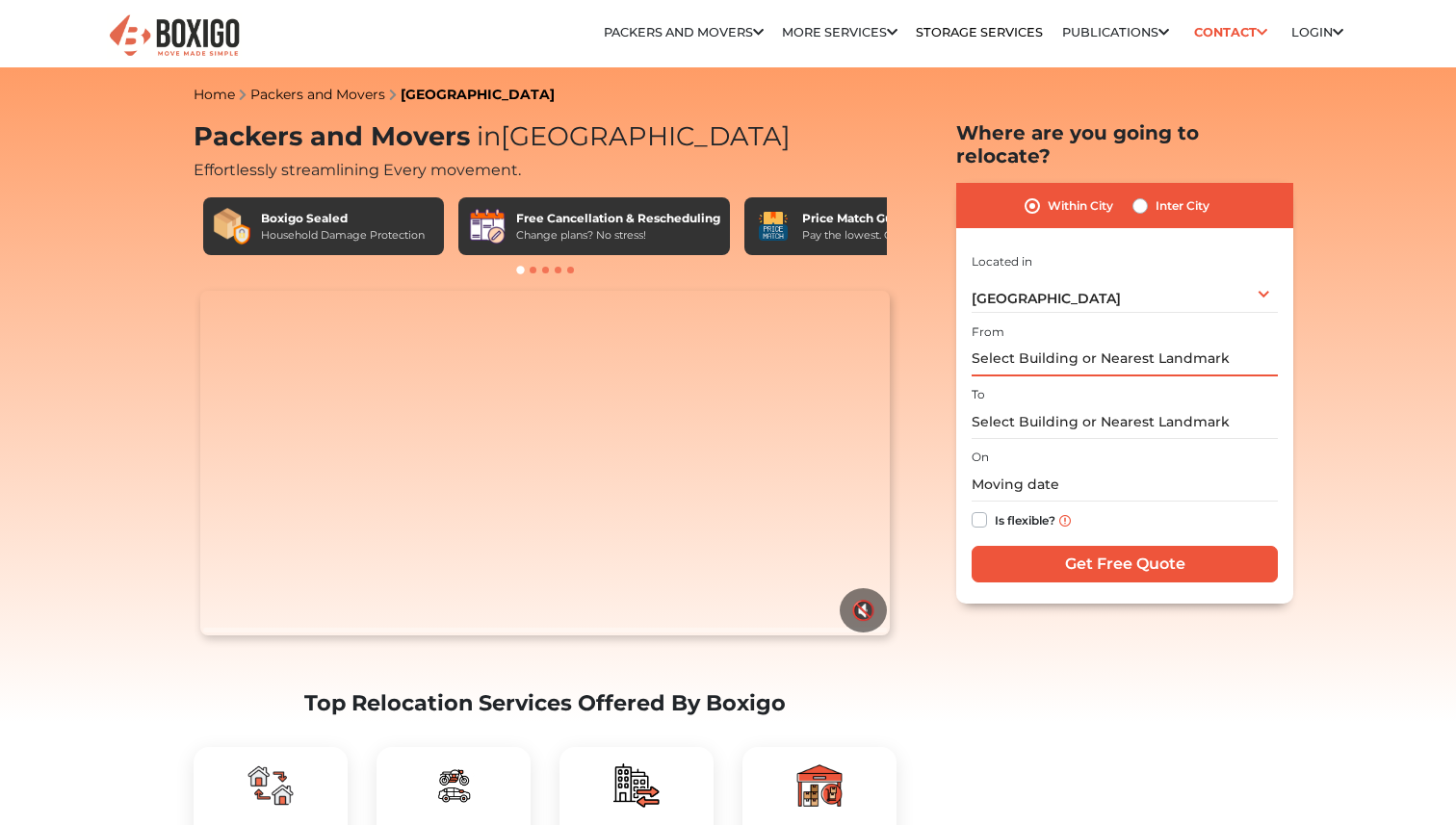
click at [1061, 343] on input "text" at bounding box center [1124, 359] width 306 height 33
click at [1034, 343] on input "text" at bounding box center [1124, 359] width 306 height 33
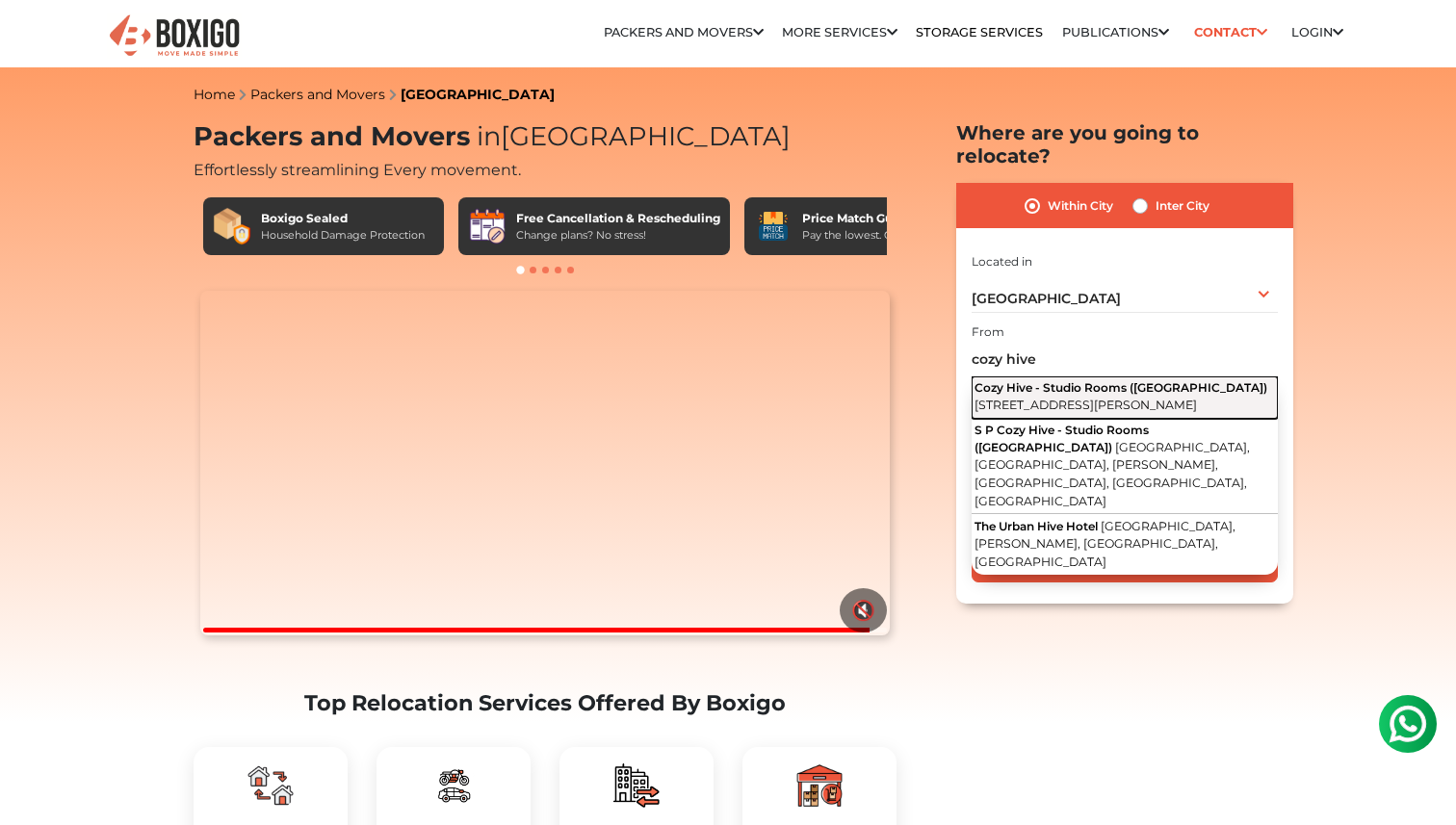
click at [1075, 380] on span "Cozy Hive - Studio Rooms ([GEOGRAPHIC_DATA])" at bounding box center [1120, 387] width 292 height 15
type input "Cozy Hive - Studio Rooms ([GEOGRAPHIC_DATA]), [GEOGRAPHIC_DATA][PERSON_NAME], […"
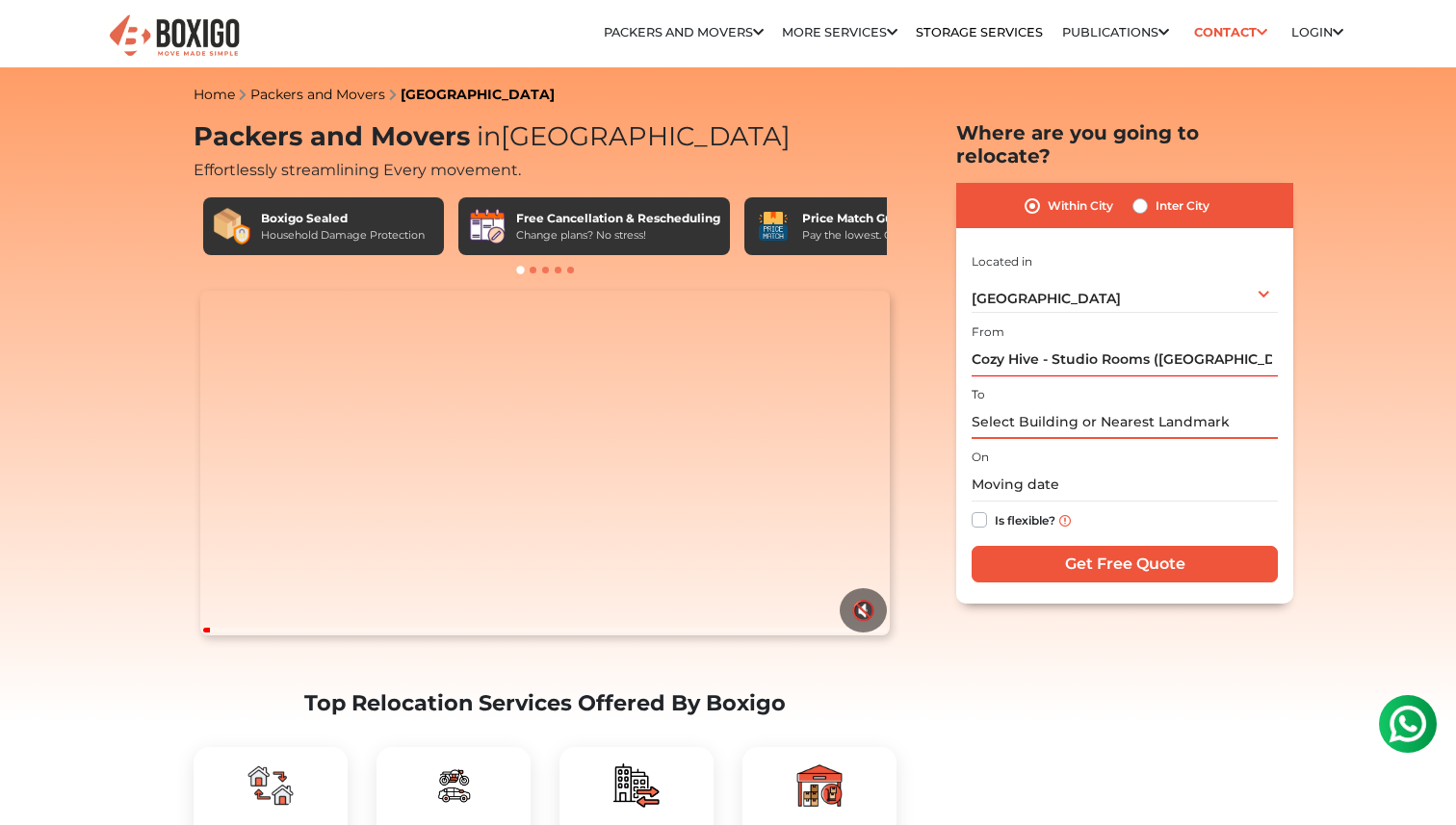
click at [1053, 406] on input "text" at bounding box center [1124, 422] width 306 height 33
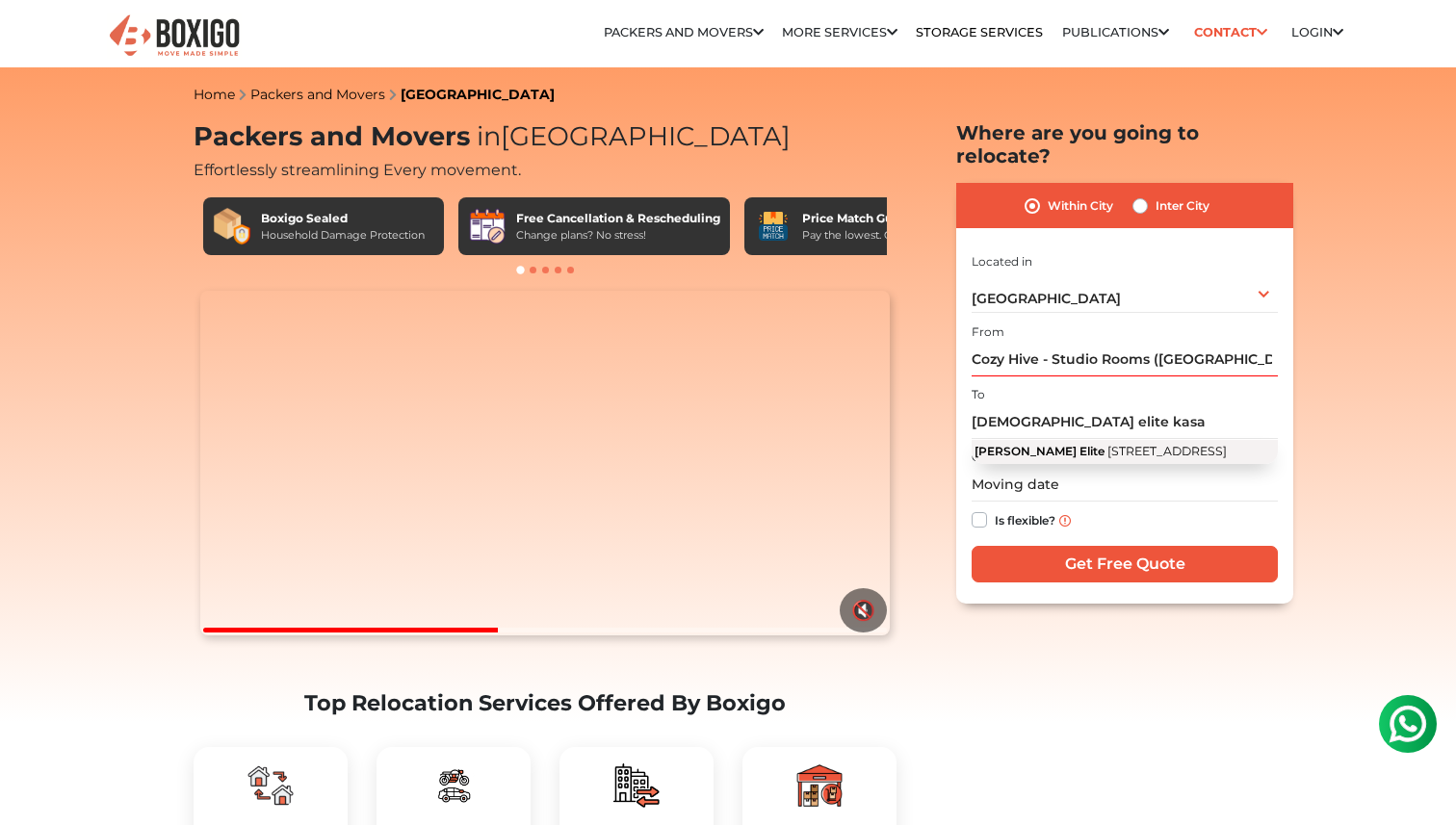
click at [1108, 444] on span "[STREET_ADDRESS]" at bounding box center [1167, 451] width 119 height 15
type input "[PERSON_NAME] Elite, [STREET_ADDRESS]"
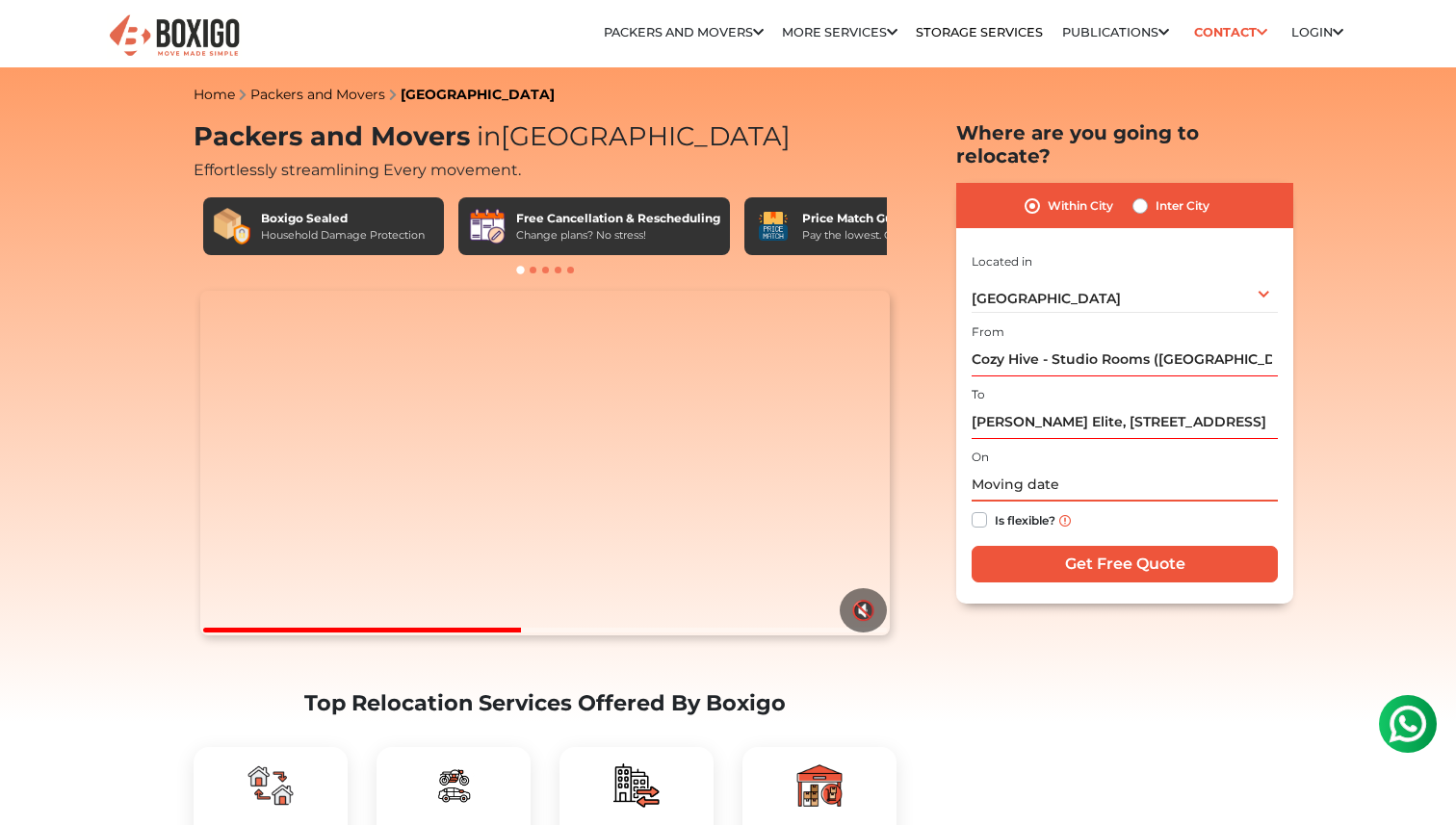
click at [1037, 468] on input "text" at bounding box center [1124, 484] width 306 height 33
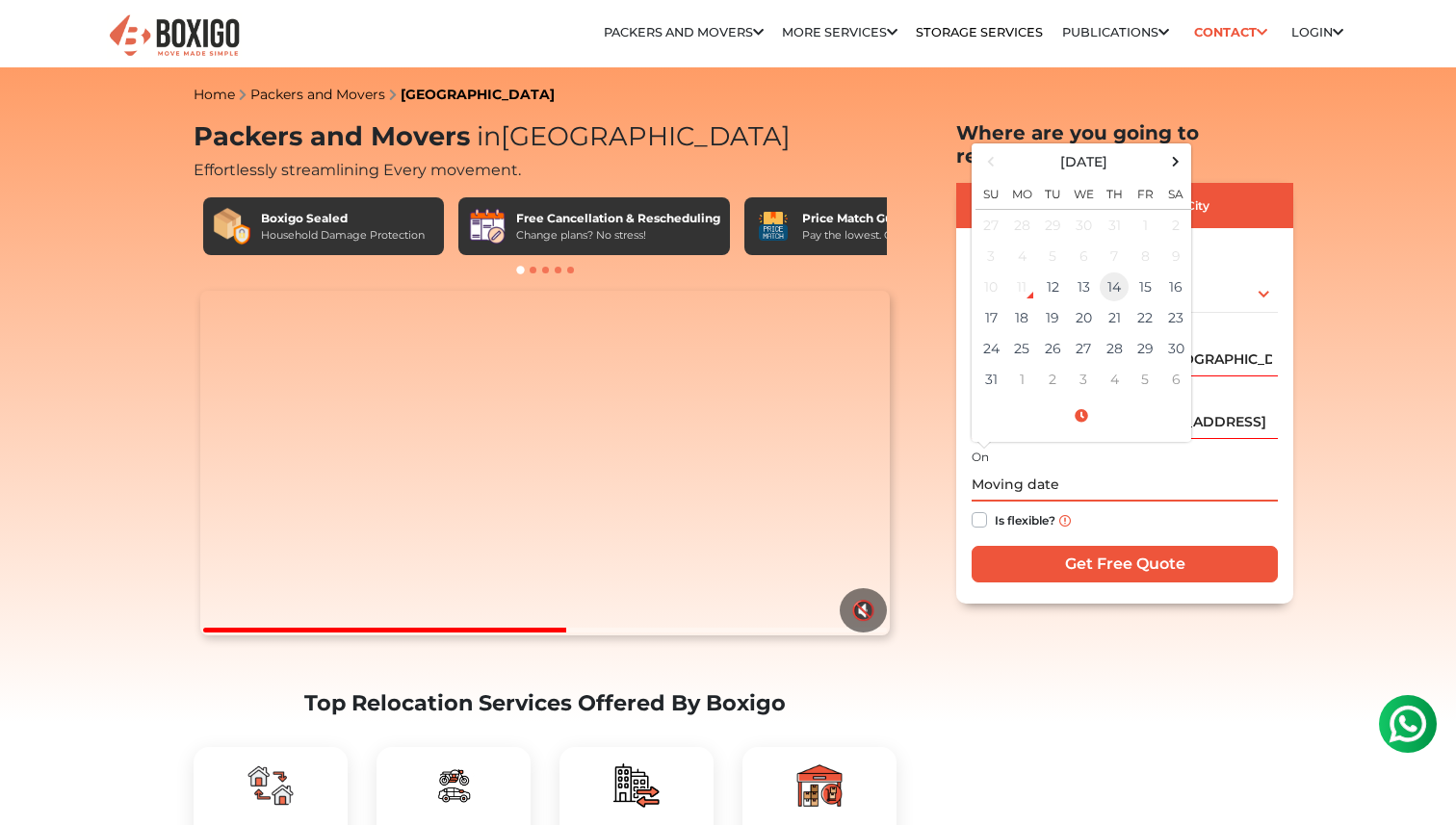
click at [1112, 272] on td "14" at bounding box center [1113, 286] width 31 height 31
type input "[DATE] 12:00 AM"
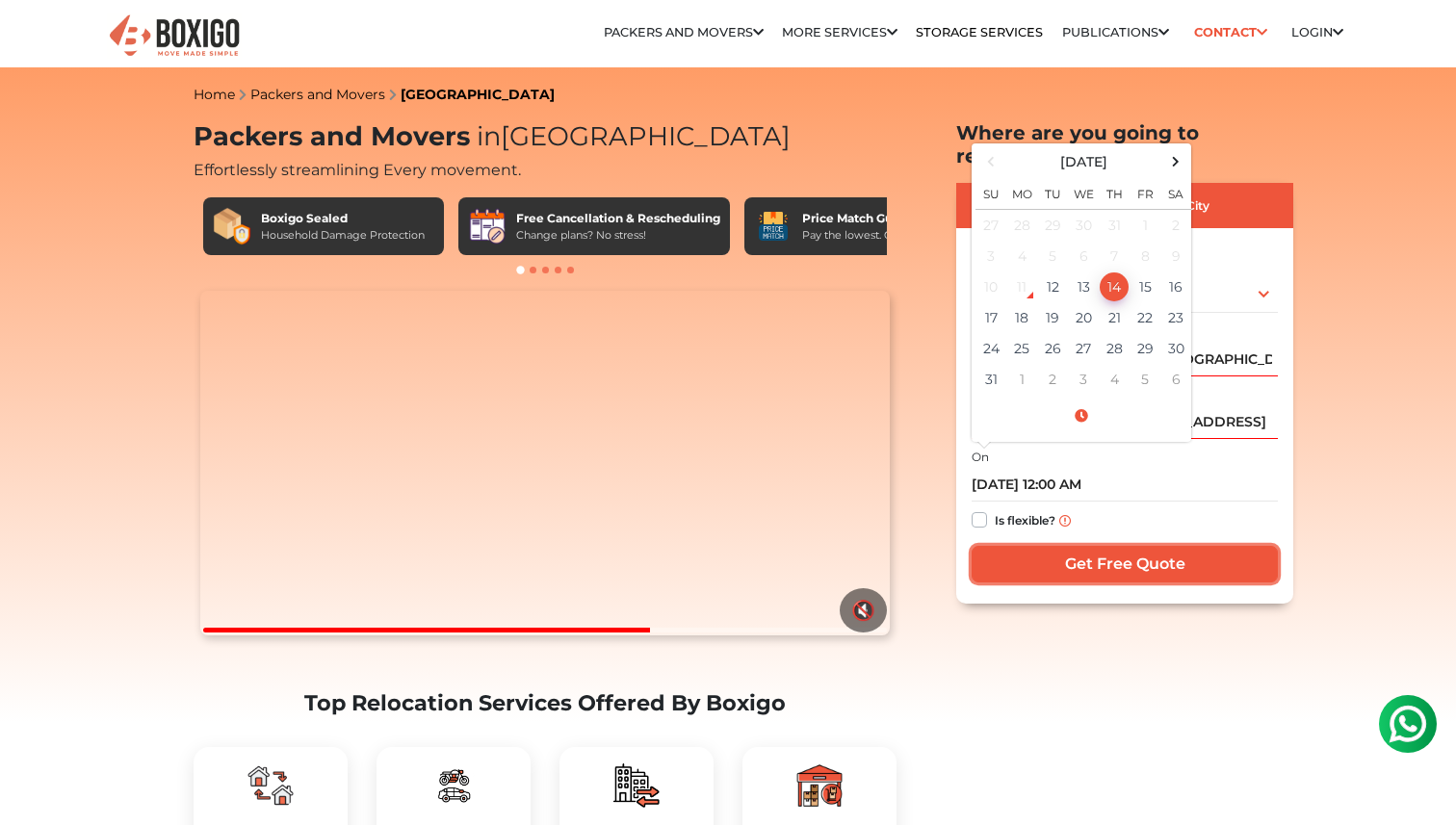
click at [1066, 548] on input "Get Free Quote" at bounding box center [1124, 564] width 306 height 36
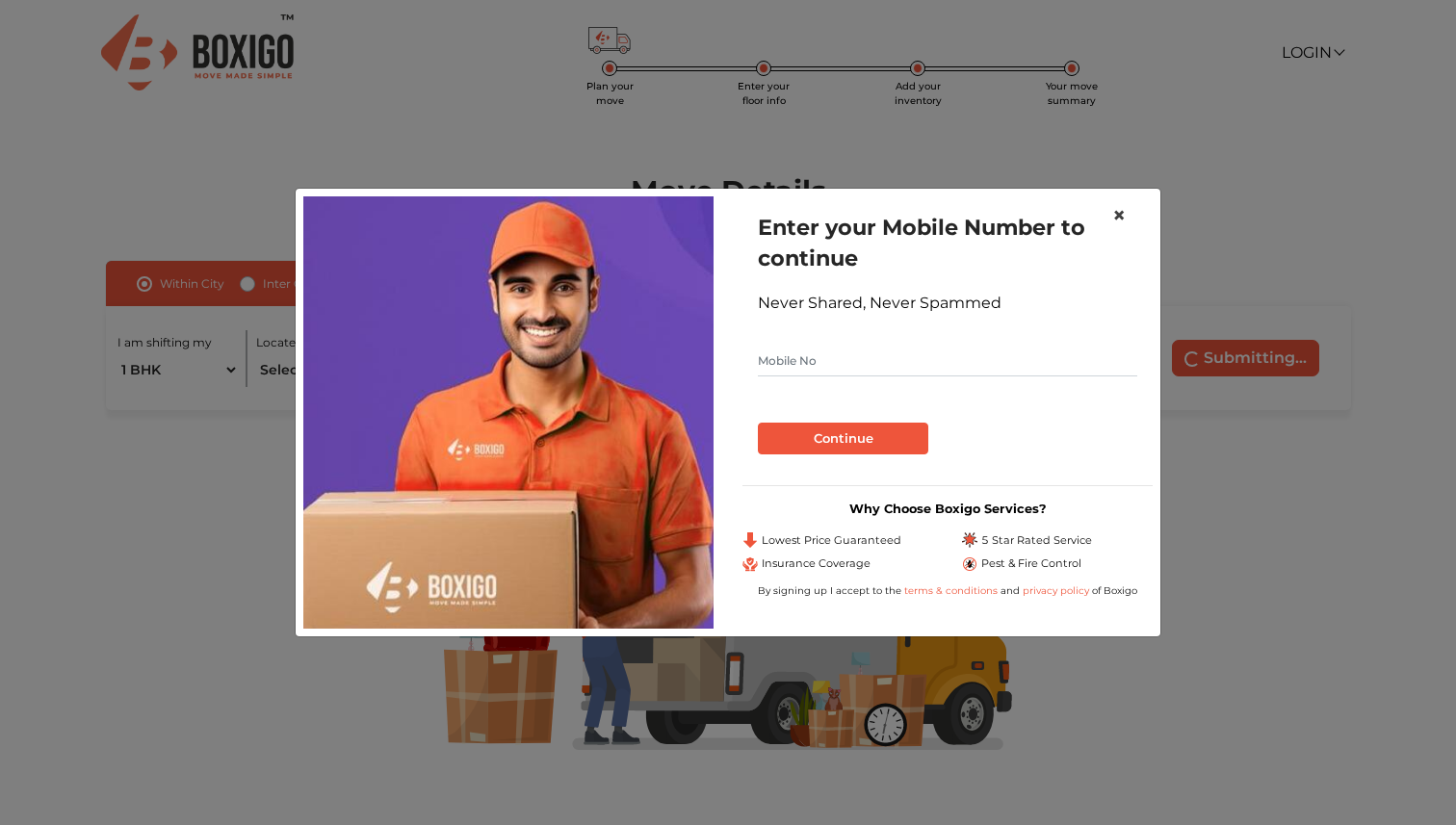
click at [1114, 218] on span "×" at bounding box center [1119, 215] width 14 height 28
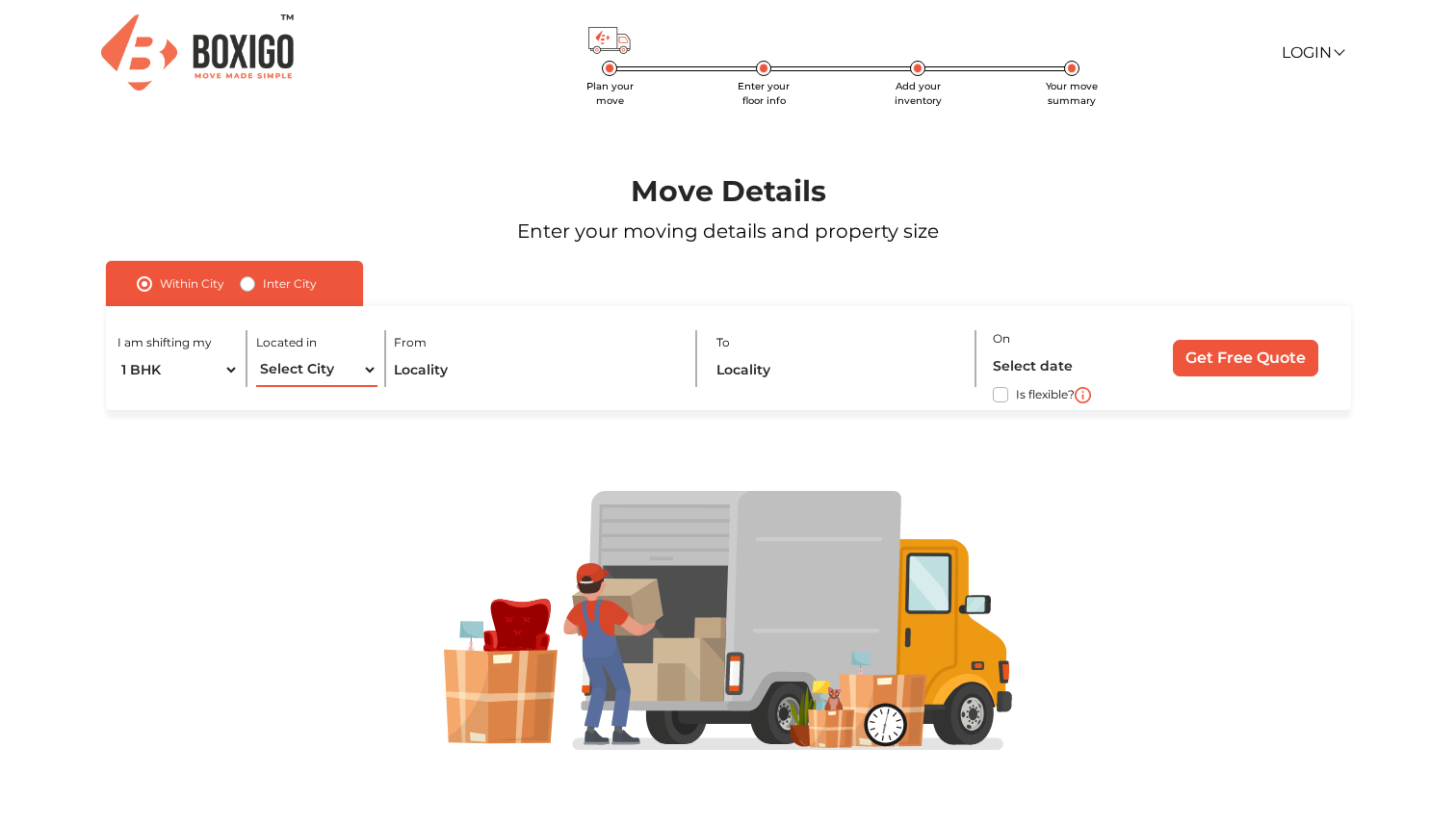
click at [318, 366] on select "Select City [GEOGRAPHIC_DATA] [GEOGRAPHIC_DATA] [GEOGRAPHIC_DATA] [GEOGRAPHIC_D…" at bounding box center [316, 370] width 121 height 33
select select "[GEOGRAPHIC_DATA]"
click at [417, 378] on input "text" at bounding box center [537, 370] width 285 height 33
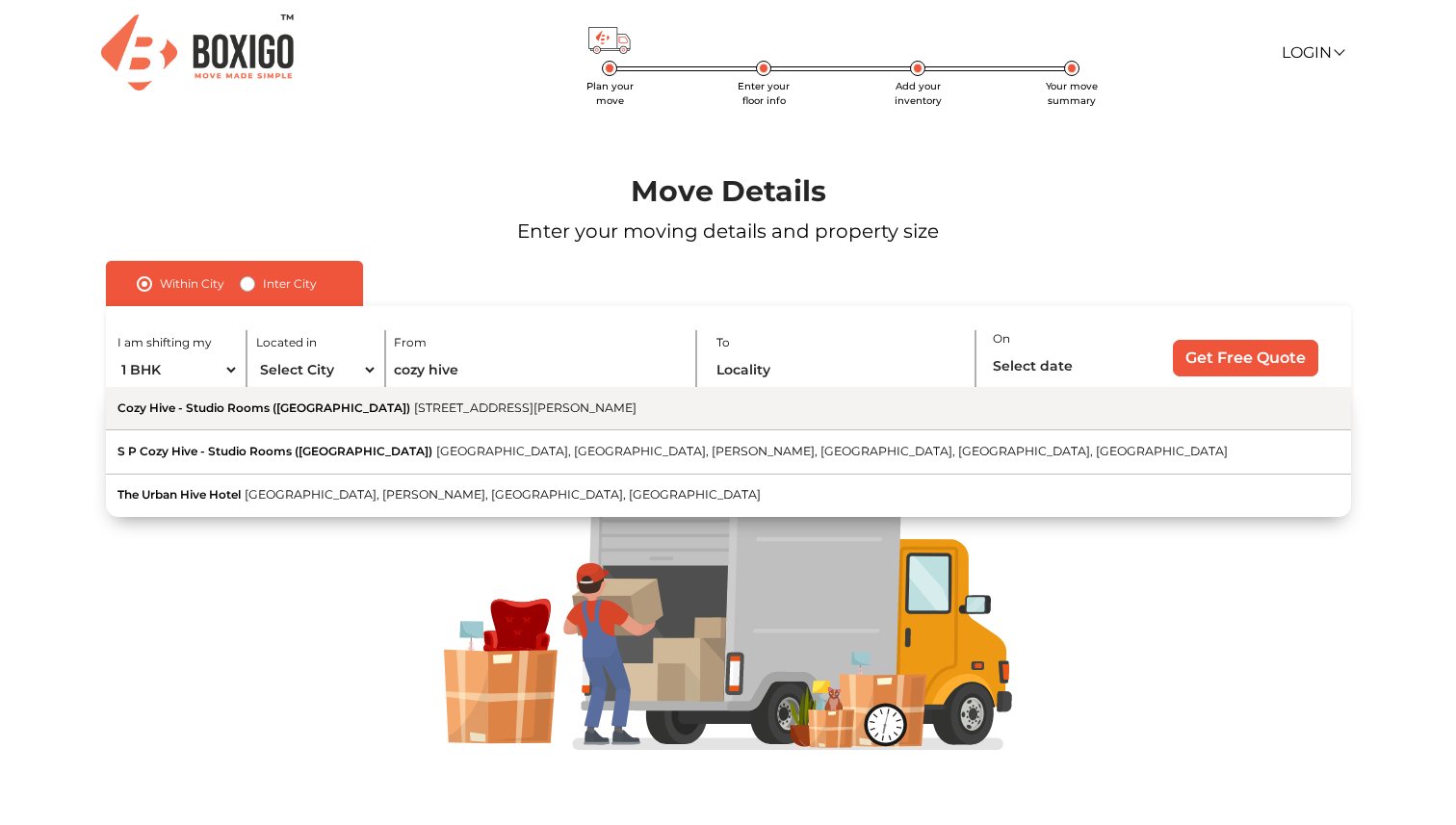
click at [414, 414] on span "[STREET_ADDRESS][PERSON_NAME]" at bounding box center [526, 408] width 222 height 15
type input "Cozy Hive - Studio Rooms ([GEOGRAPHIC_DATA]), [GEOGRAPHIC_DATA][PERSON_NAME], […"
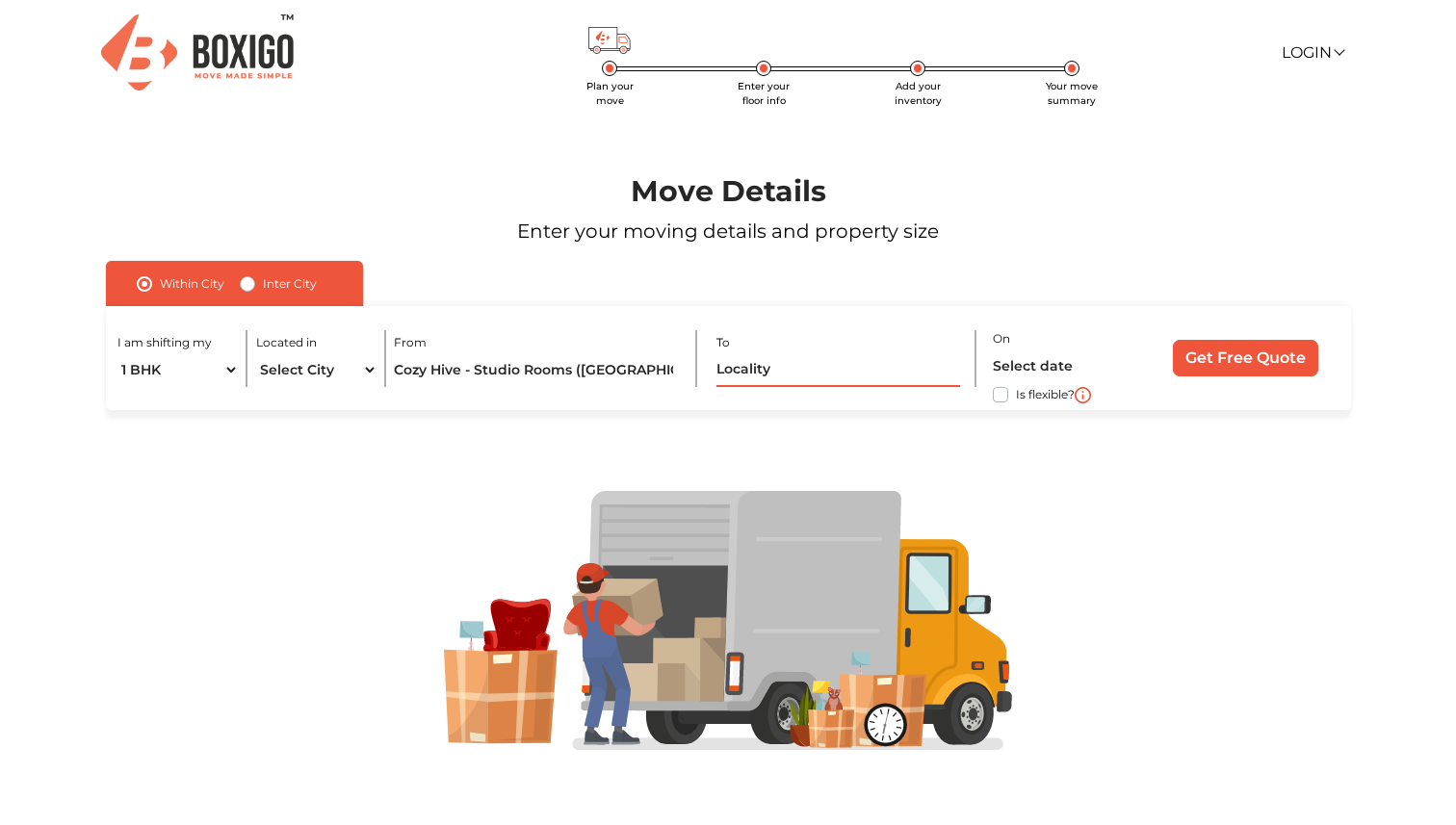
click at [752, 376] on input "text" at bounding box center [839, 370] width 244 height 33
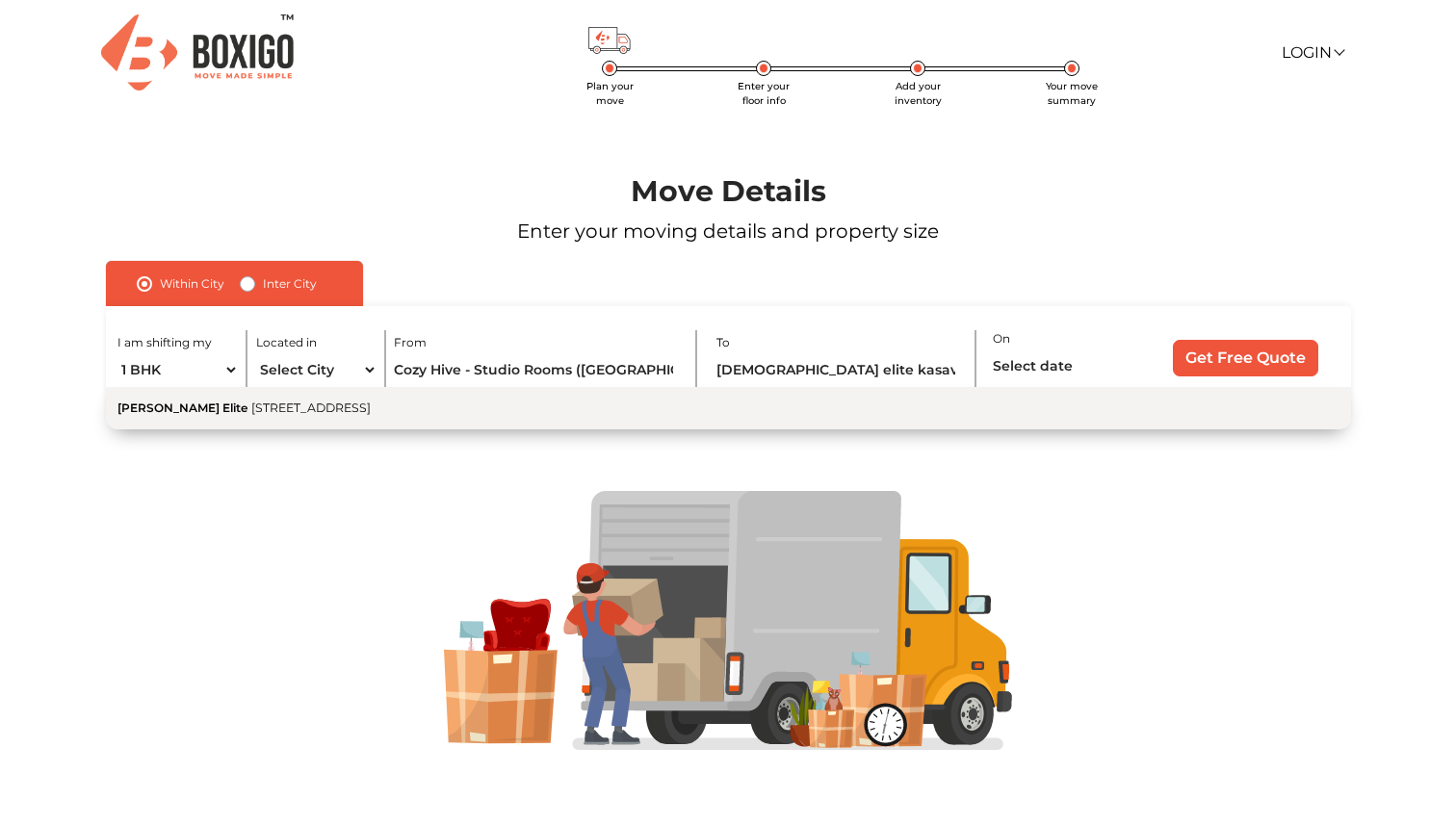
click at [371, 409] on span "[STREET_ADDRESS]" at bounding box center [310, 408] width 119 height 15
type input "[PERSON_NAME] Elite, [STREET_ADDRESS]"
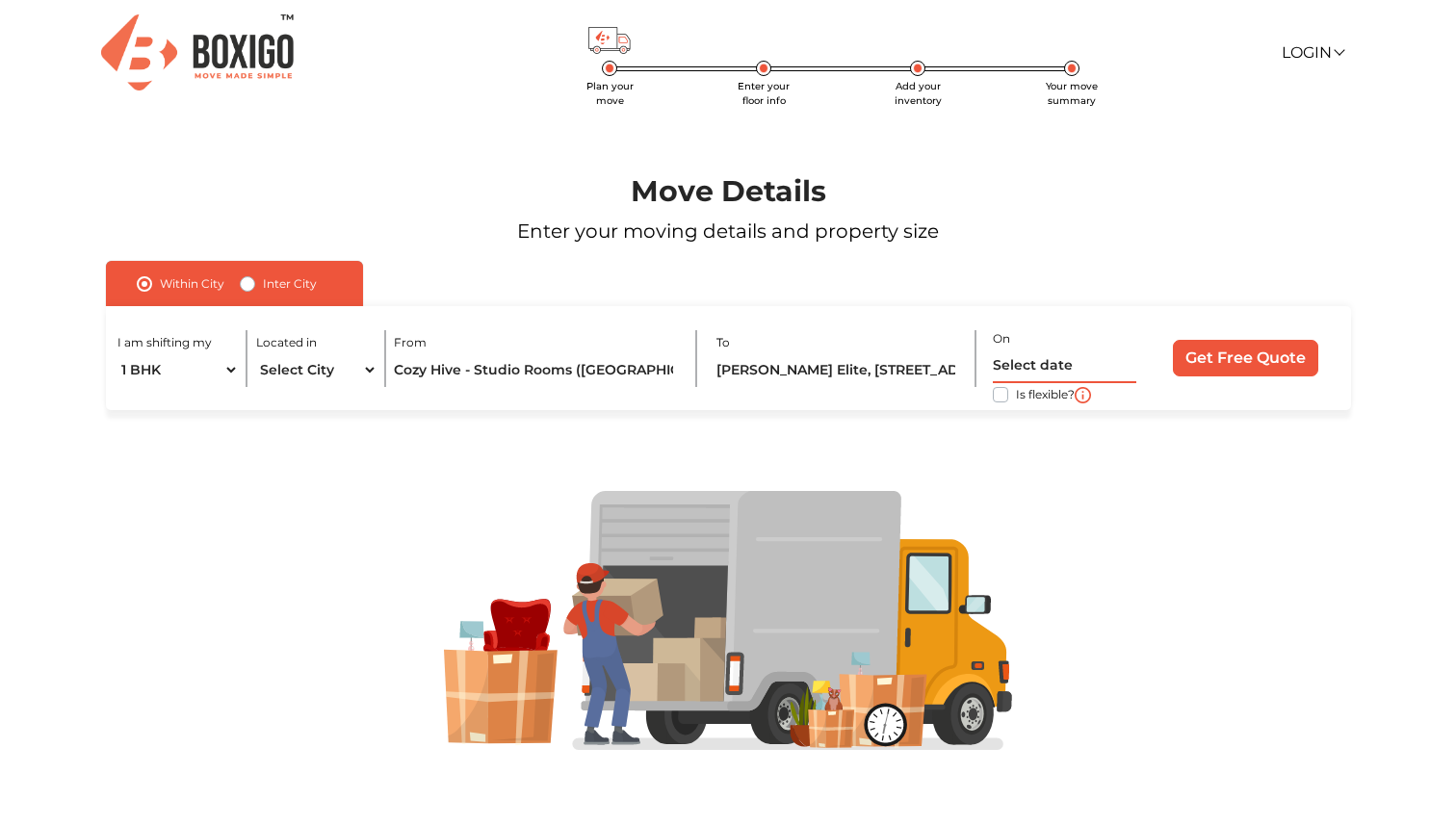
click at [1022, 369] on input "text" at bounding box center [1065, 366] width 144 height 33
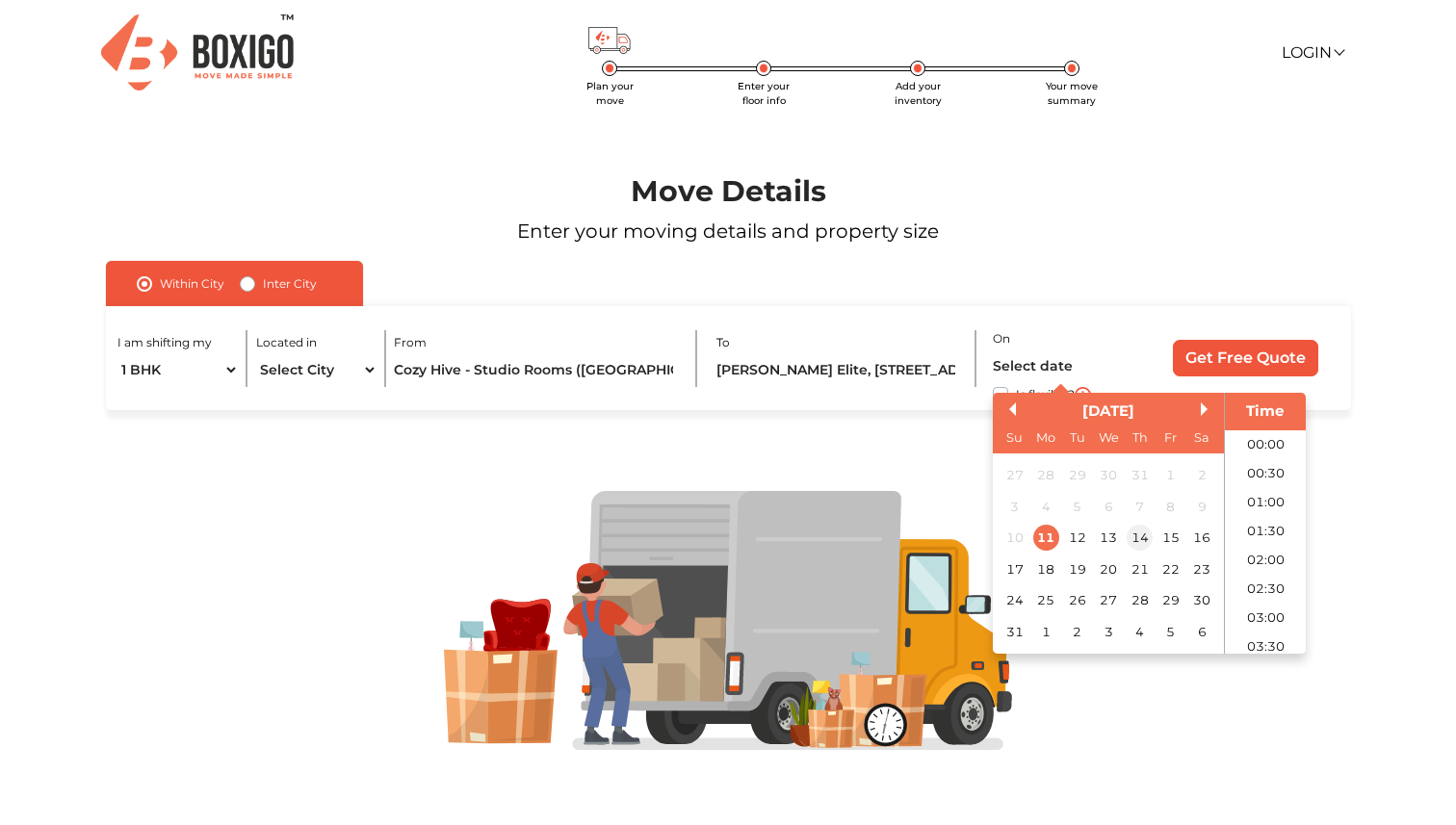
click at [1142, 540] on div "14" at bounding box center [1139, 538] width 26 height 26
click at [1266, 486] on li "12:00" at bounding box center [1266, 487] width 82 height 29
type input "14/08/2025 12:00 PM"
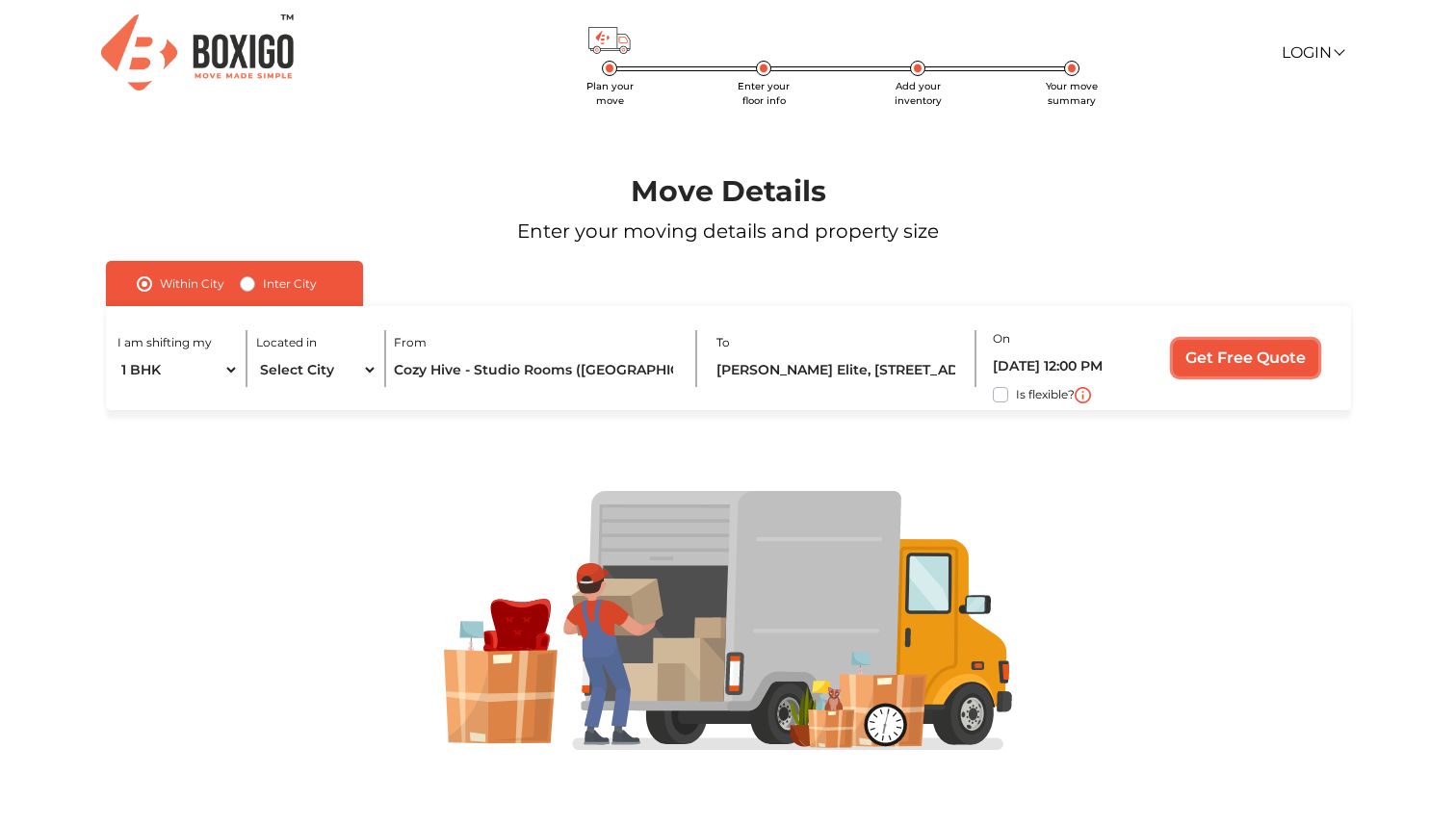
click at [1253, 362] on input "Get Free Quote" at bounding box center [1246, 357] width 146 height 36
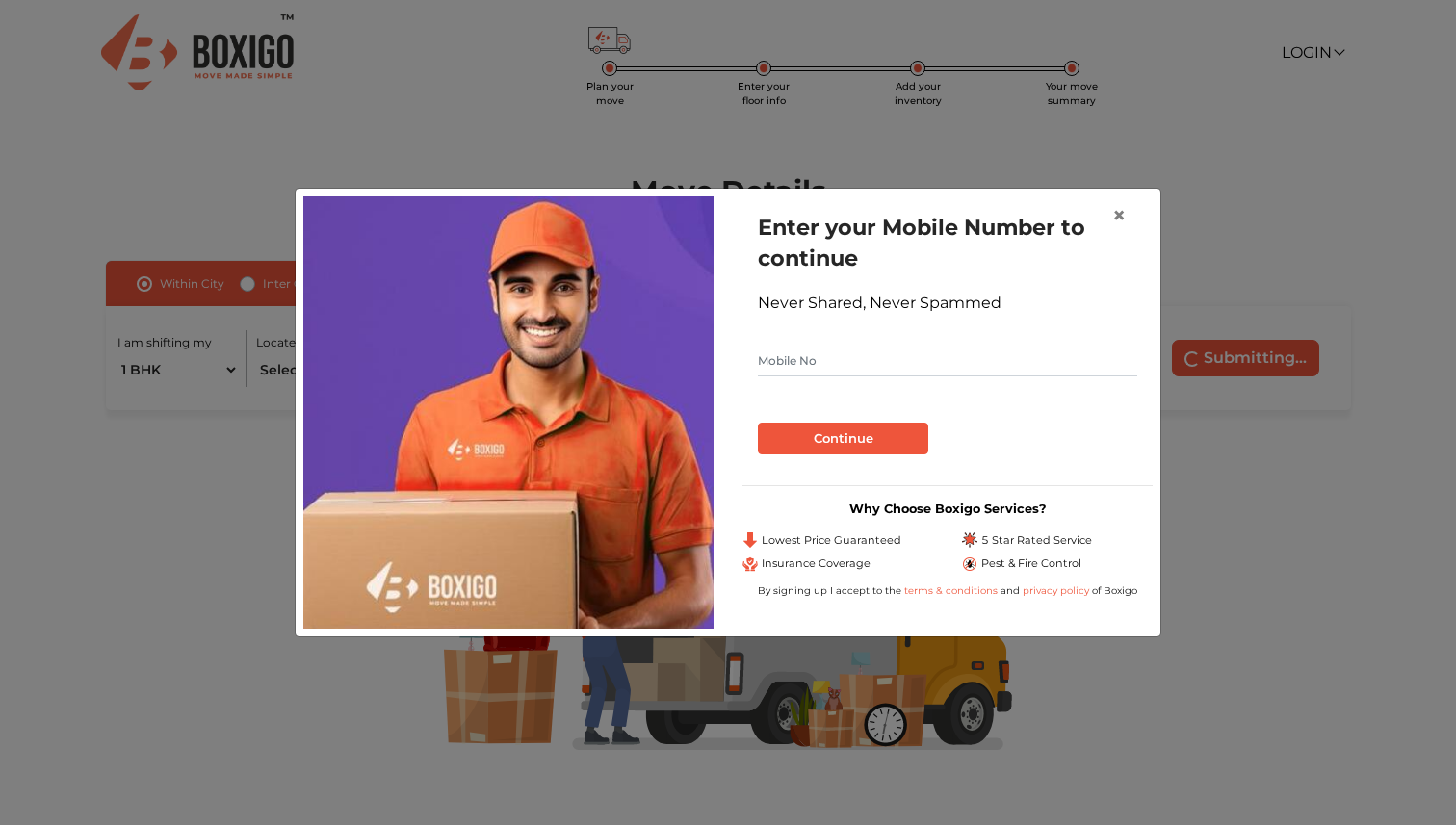
click at [884, 360] on input "text" at bounding box center [947, 360] width 379 height 31
type input "9663928320"
click at [871, 436] on button "Continue" at bounding box center [843, 439] width 170 height 32
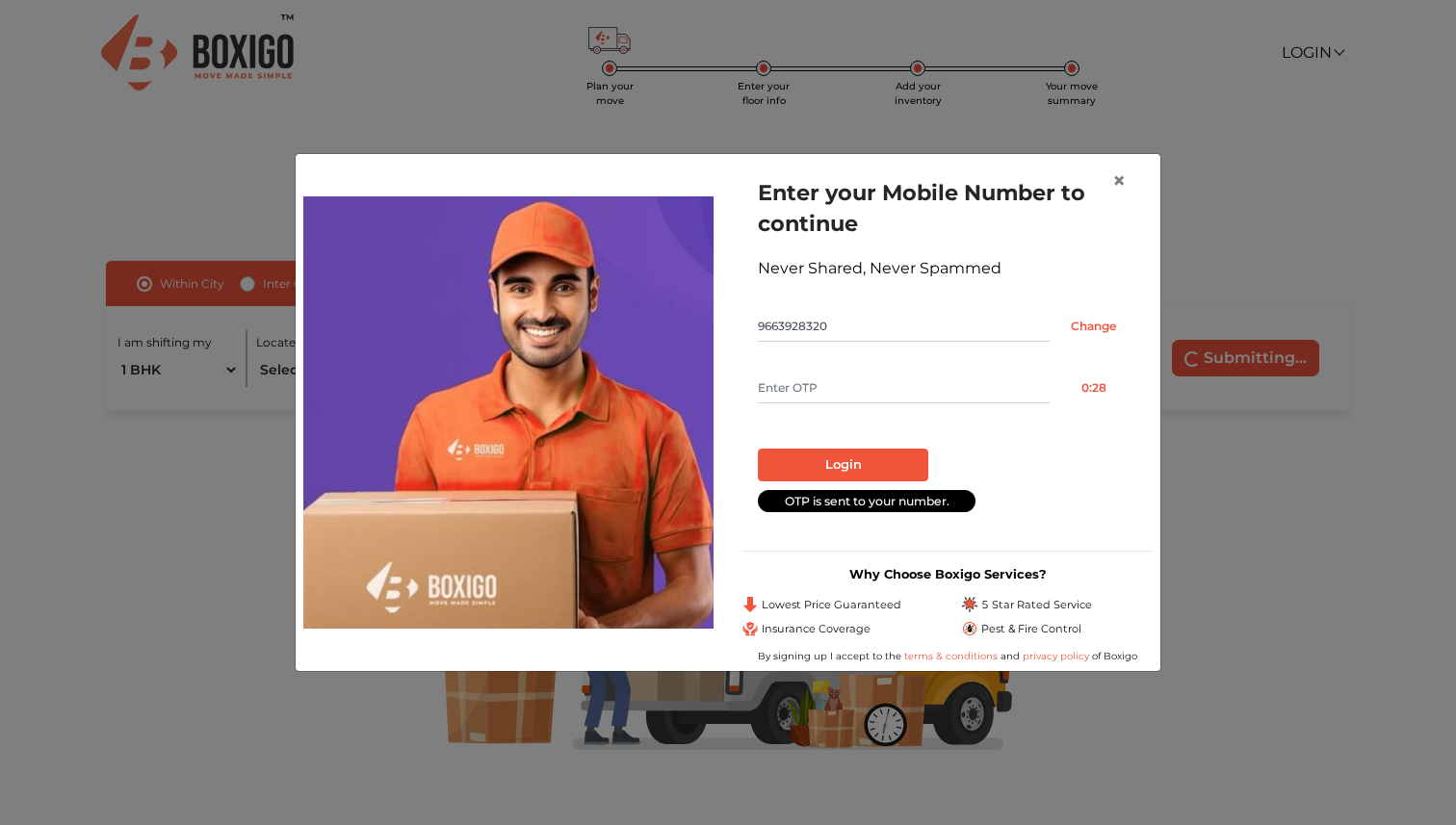
click at [871, 394] on input "text" at bounding box center [904, 388] width 291 height 31
type input "7598"
click at [845, 462] on button "Login" at bounding box center [843, 465] width 170 height 32
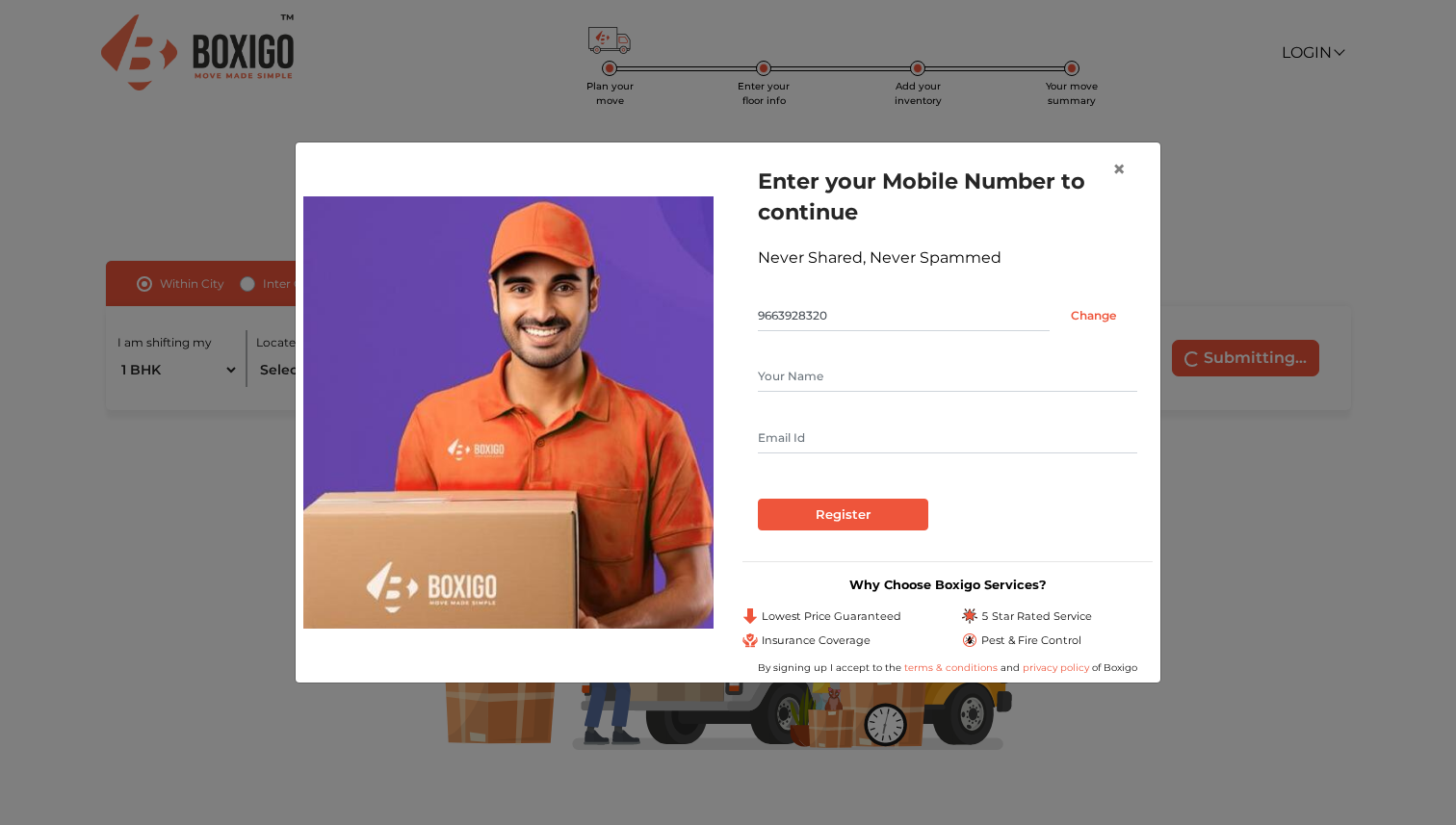
click at [810, 380] on input "text" at bounding box center [947, 376] width 379 height 31
type input "Suchithra"
click at [836, 435] on input "text" at bounding box center [947, 438] width 379 height 31
type input "pr.suchithra@gmail.com"
click at [837, 522] on input "Register" at bounding box center [843, 515] width 170 height 32
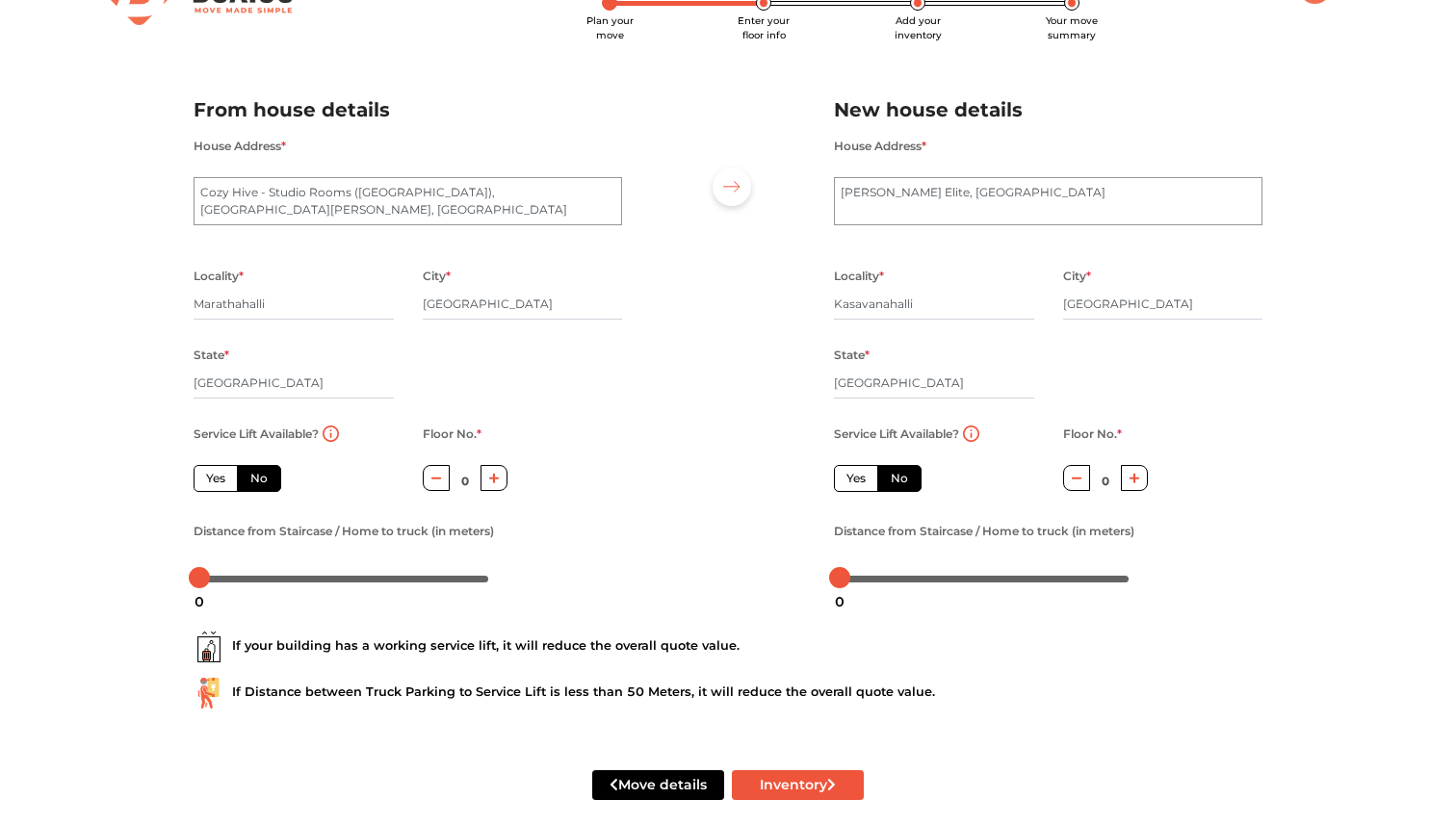
scroll to position [91, 0]
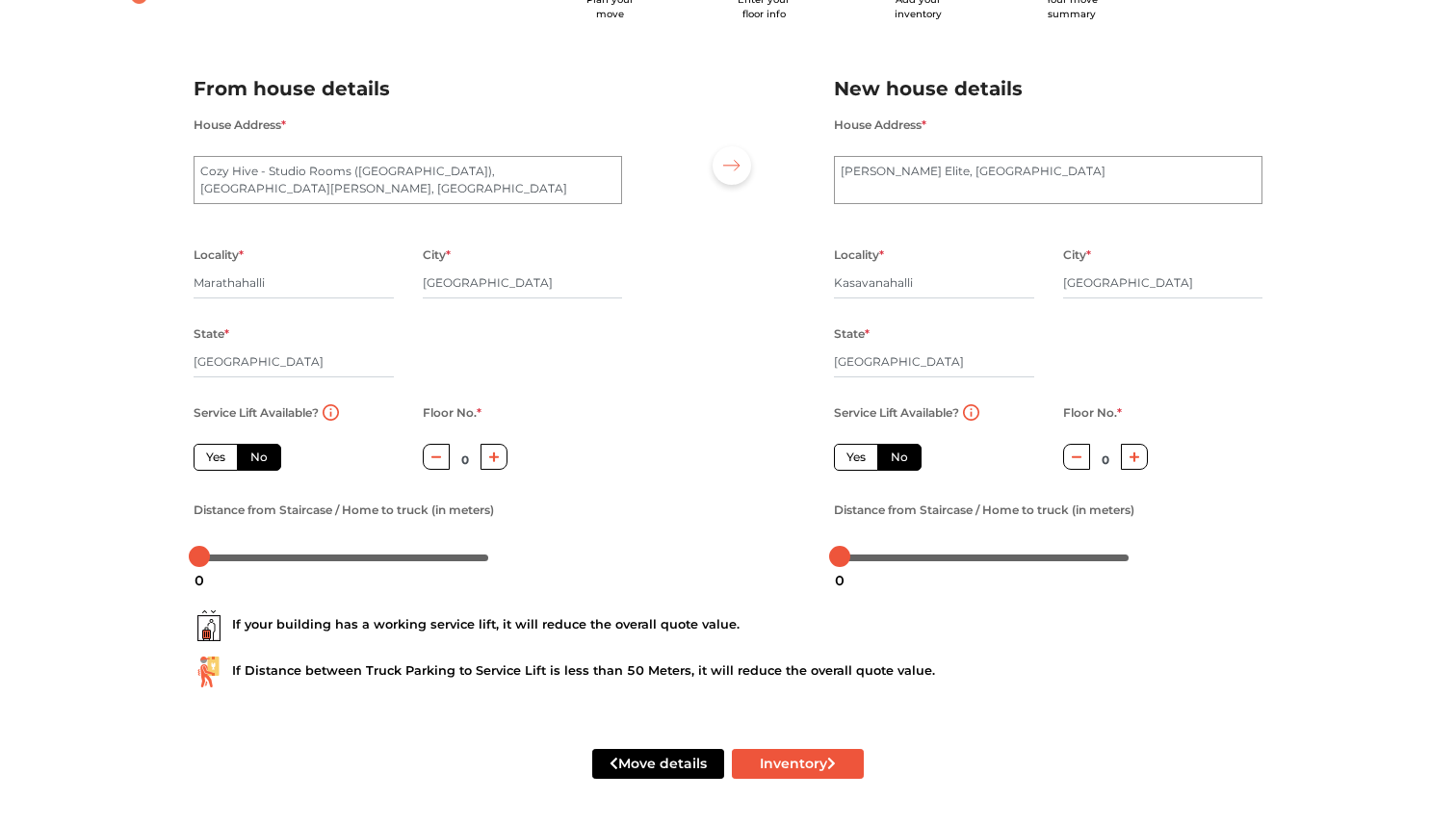
click at [221, 459] on label "Yes" at bounding box center [216, 457] width 44 height 27
click at [219, 459] on input "Yes" at bounding box center [212, 455] width 13 height 13
radio input "true"
click at [846, 461] on label "Yes" at bounding box center [855, 457] width 44 height 27
click at [847, 461] on input "Yes" at bounding box center [853, 455] width 13 height 13
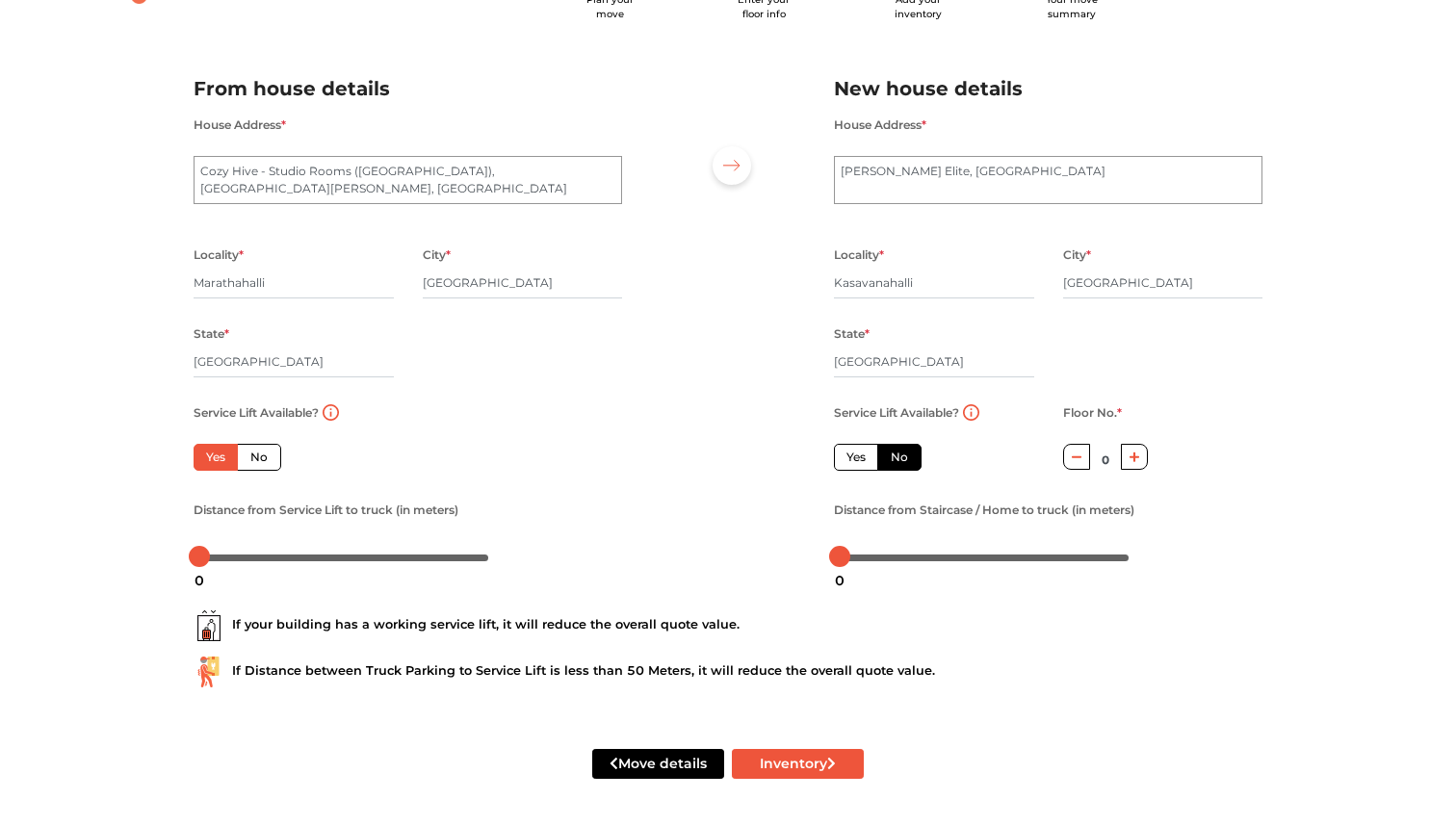
radio input "false"
drag, startPoint x: 208, startPoint y: 556, endPoint x: 109, endPoint y: 530, distance: 102.4
click at [109, 530] on div "Plan your move Enter your floor info Add your inventory Your move summary My Mo…" at bounding box center [728, 369] width 1456 height 913
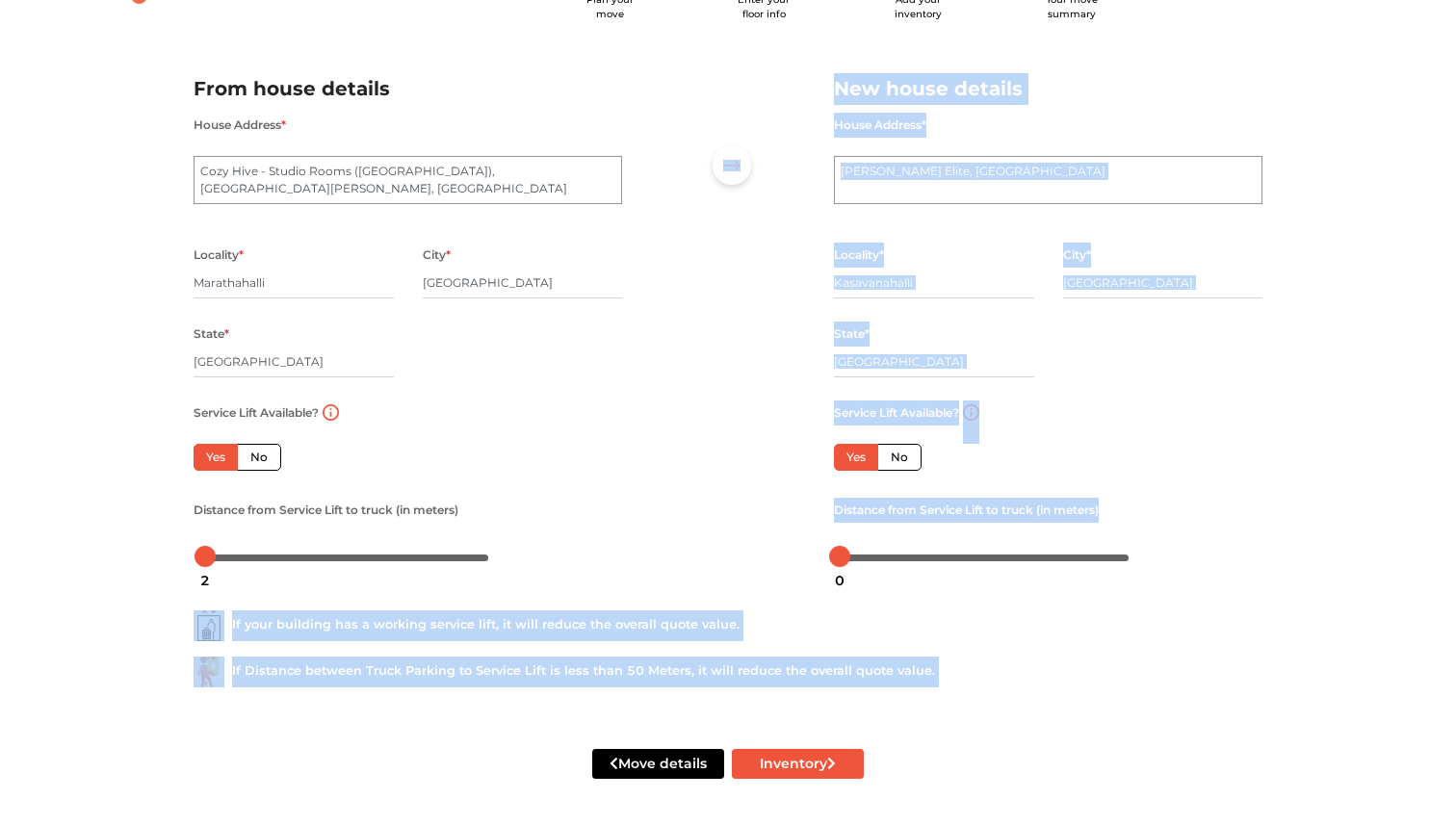
drag, startPoint x: 206, startPoint y: 562, endPoint x: 225, endPoint y: 561, distance: 19.0
click at [225, 561] on body "Plan your move Enter your floor info Add your inventory Your move summary My Mo…" at bounding box center [728, 326] width 1456 height 825
click at [204, 564] on div "2" at bounding box center [205, 580] width 25 height 32
drag, startPoint x: 203, startPoint y: 560, endPoint x: 156, endPoint y: 561, distance: 47.0
click at [156, 561] on body "Plan your move Enter your floor info Add your inventory Your move summary My Mo…" at bounding box center [728, 326] width 1456 height 825
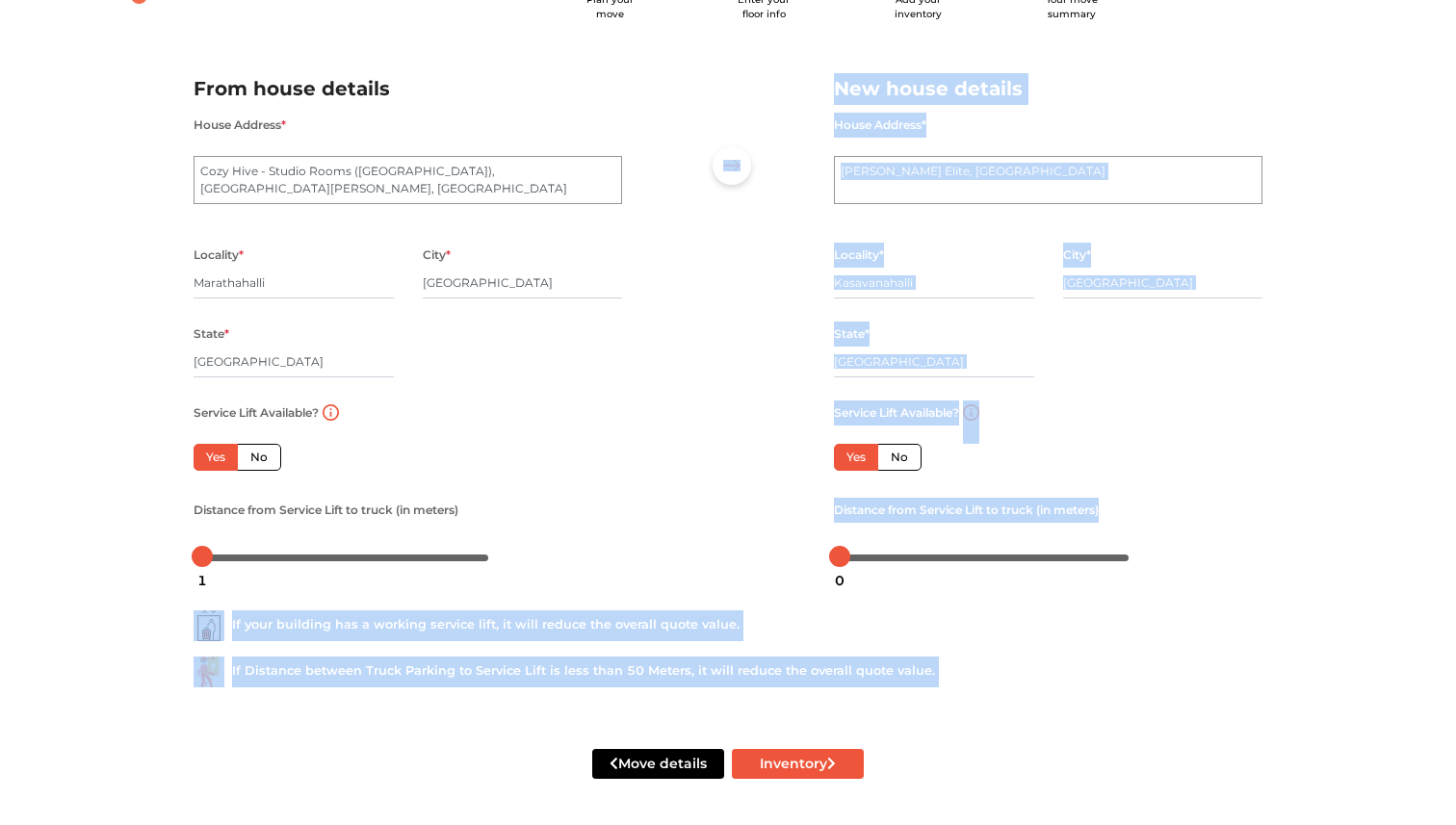
click at [488, 496] on div "Service Lift Available? Yes No Floor No. * 0 Distance from Service Lift to truc…" at bounding box center [408, 486] width 458 height 171
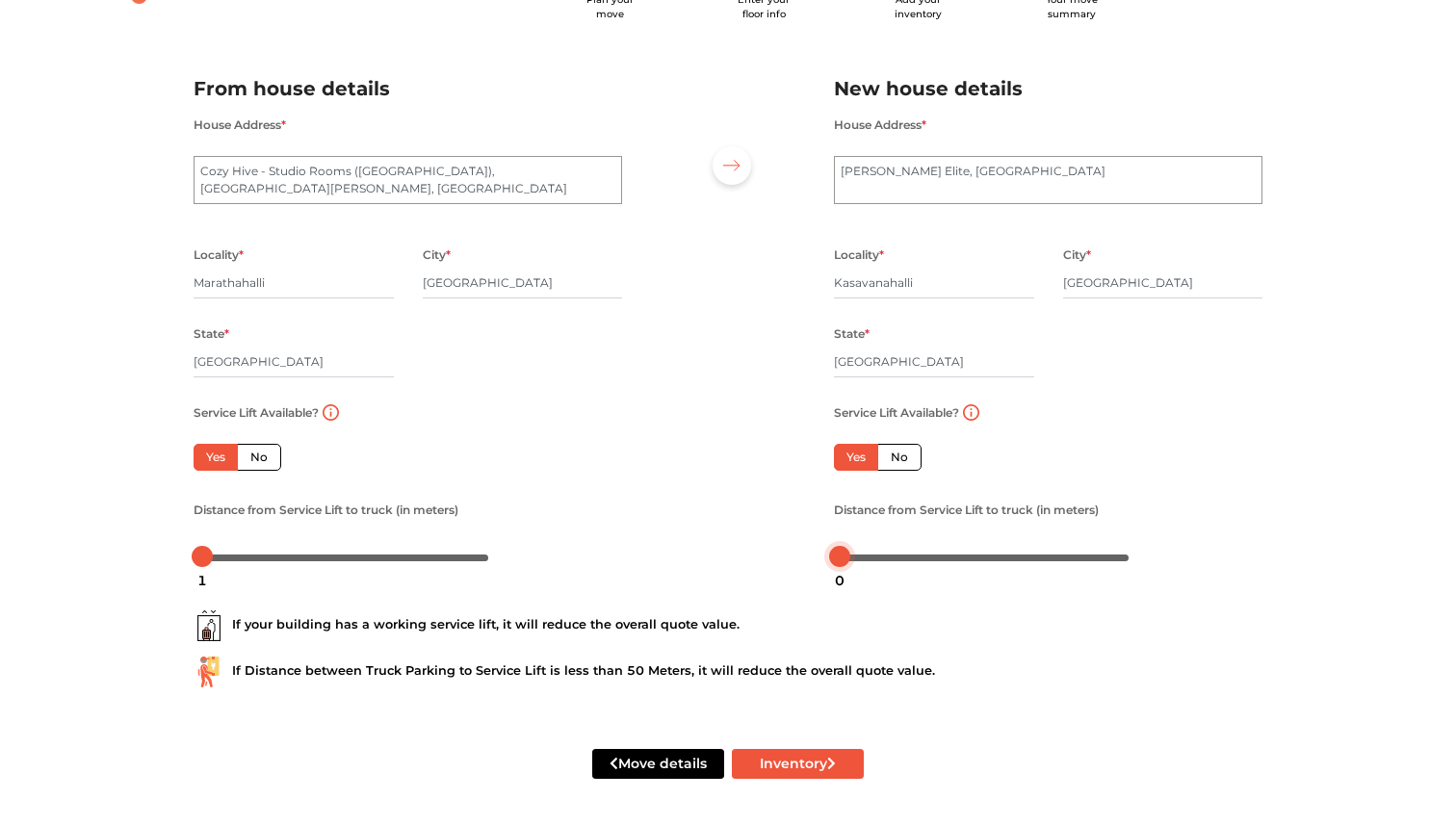
drag, startPoint x: 842, startPoint y: 557, endPoint x: 808, endPoint y: 534, distance: 41.0
click at [808, 534] on div "From house details House Address * Cozy Hive - Studio Rooms (Third Square), 4th…" at bounding box center [728, 315] width 1098 height 531
click at [782, 761] on button "Inventory" at bounding box center [798, 764] width 132 height 30
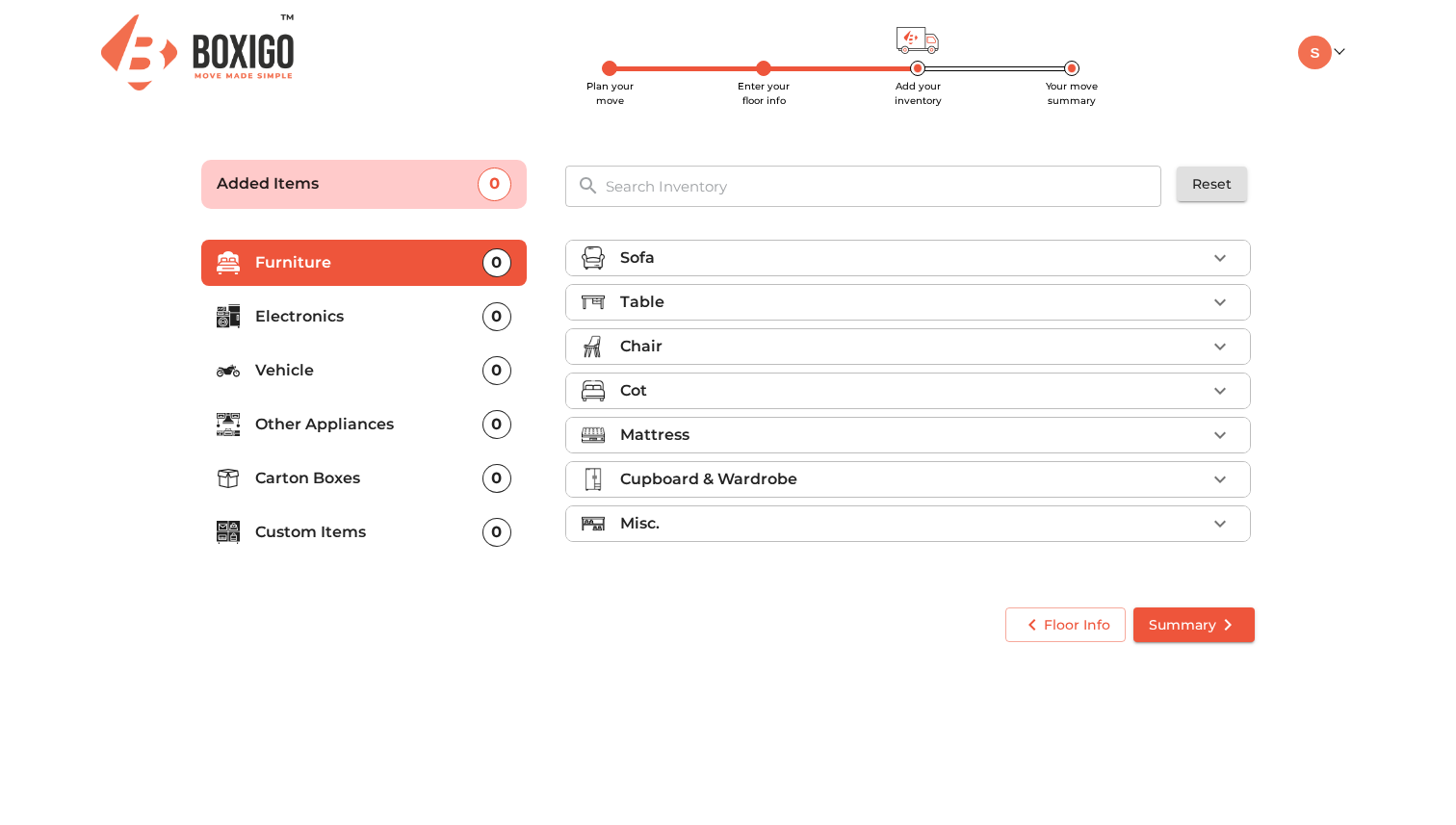
click at [1018, 531] on div "Misc." at bounding box center [913, 524] width 586 height 23
click at [494, 475] on div "0" at bounding box center [496, 478] width 29 height 29
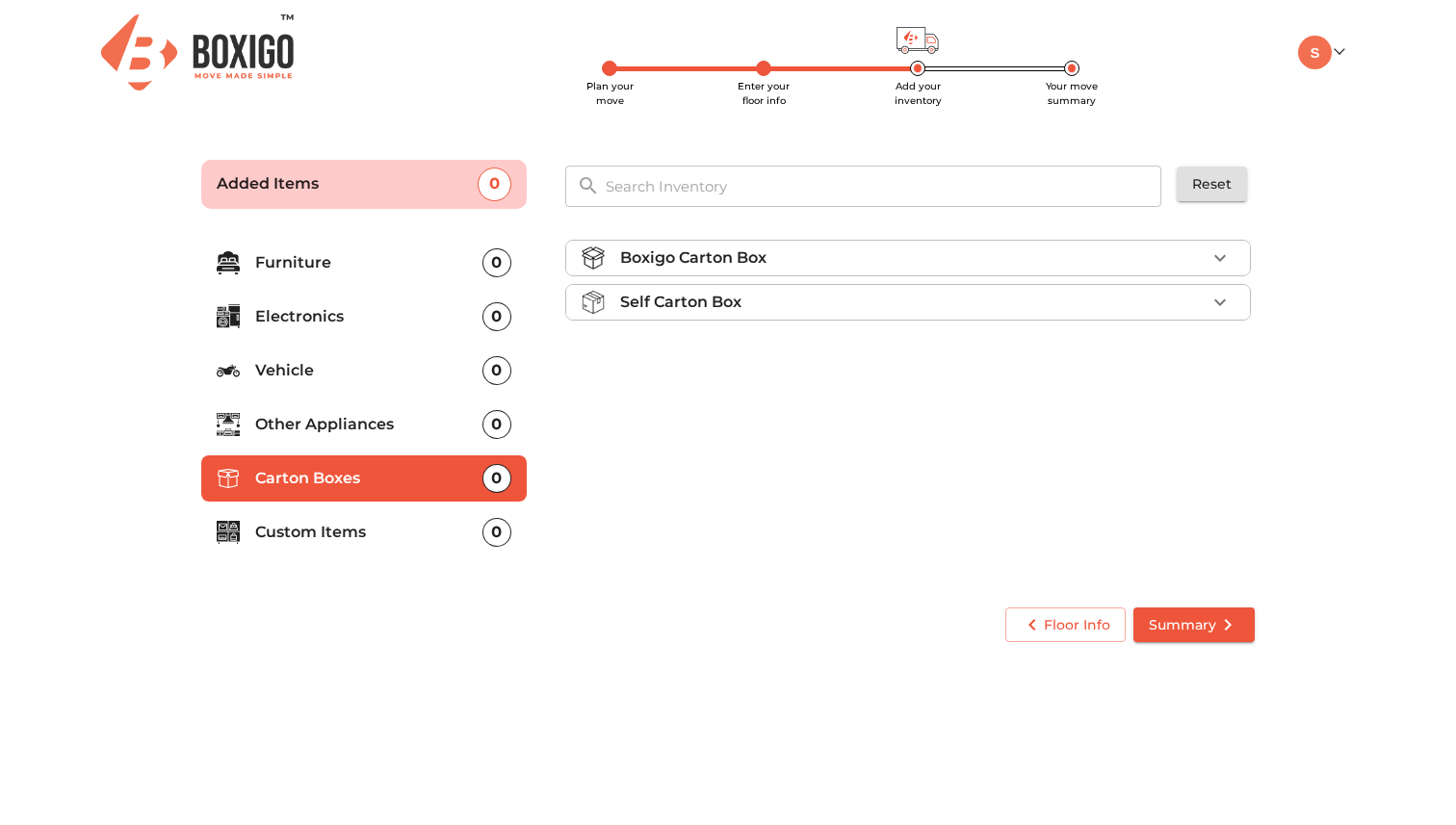
click at [493, 254] on div "0" at bounding box center [496, 262] width 29 height 29
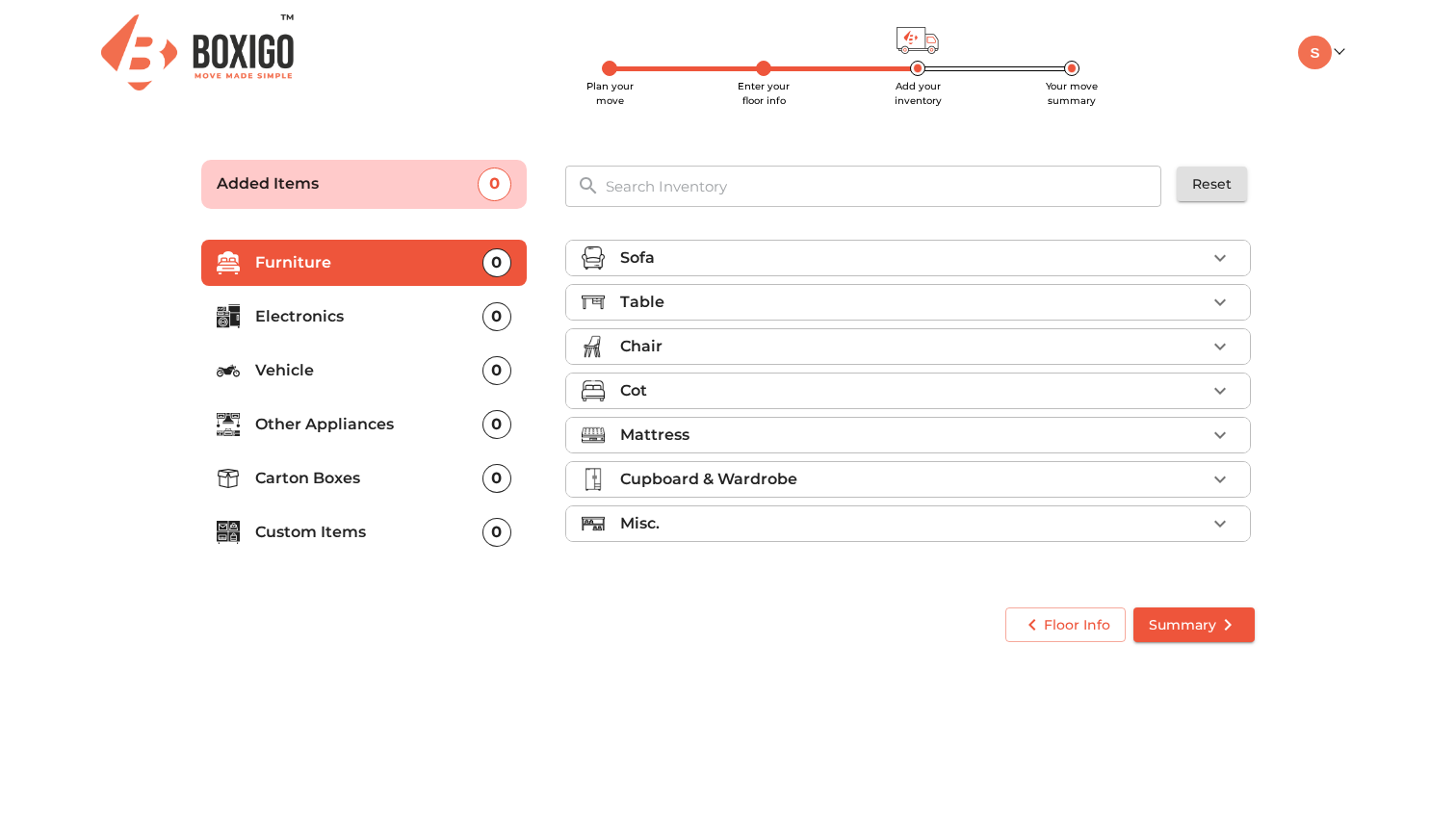
click at [422, 301] on li "Electronics 0" at bounding box center [363, 316] width 326 height 46
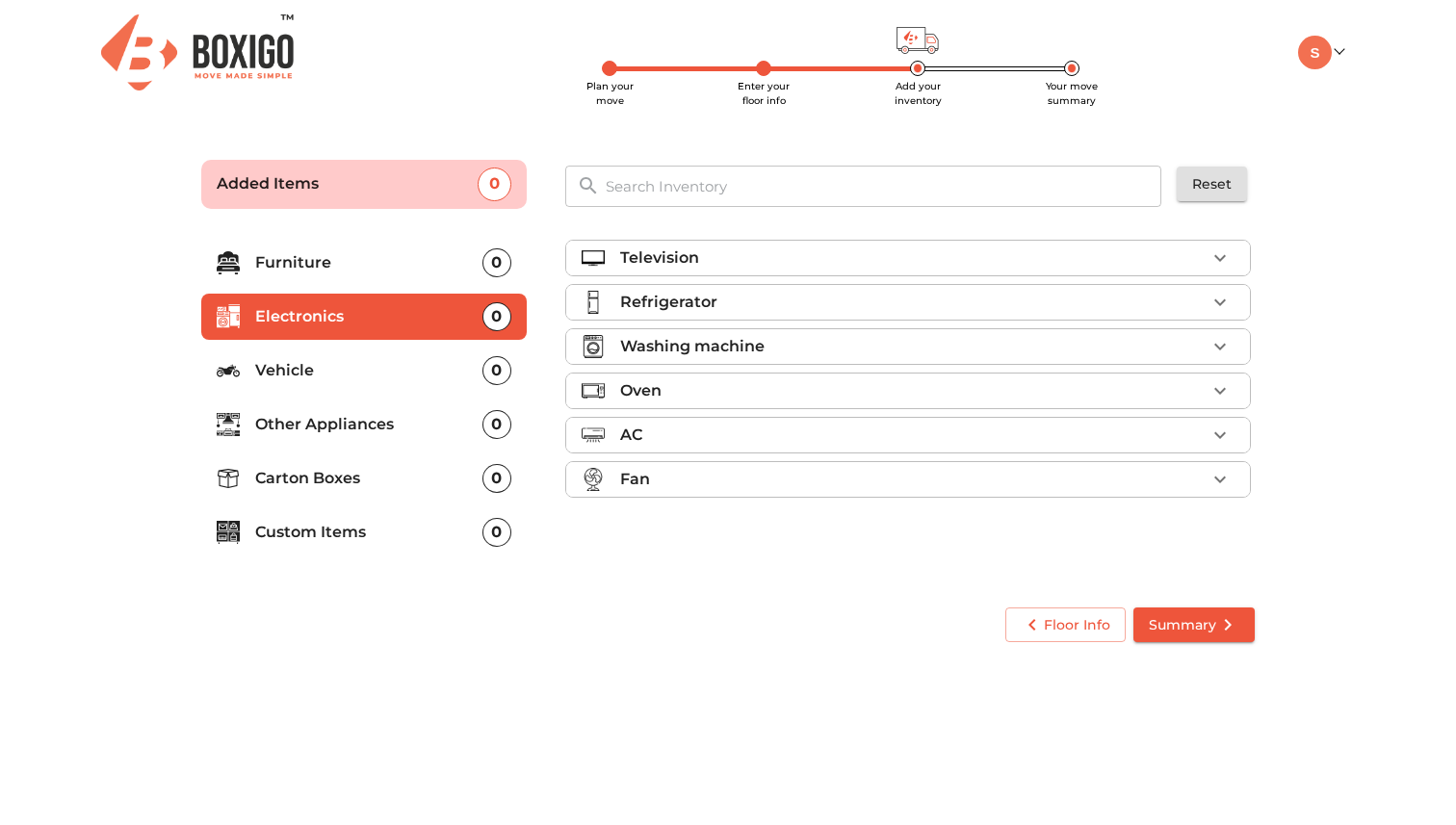
click at [385, 522] on p "Custom Items" at bounding box center [368, 532] width 227 height 23
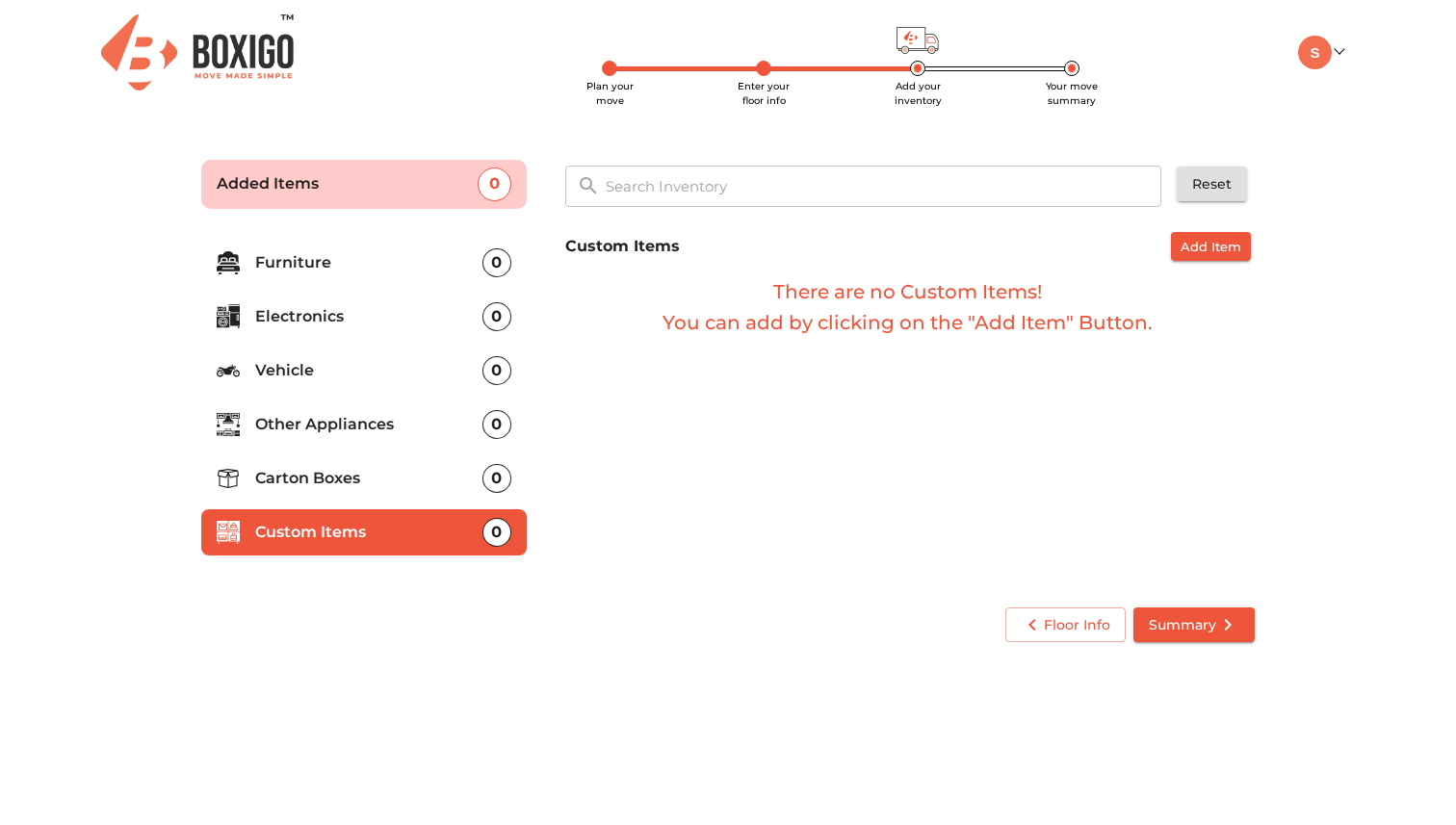
click at [380, 488] on p "Carton Boxes" at bounding box center [368, 478] width 227 height 23
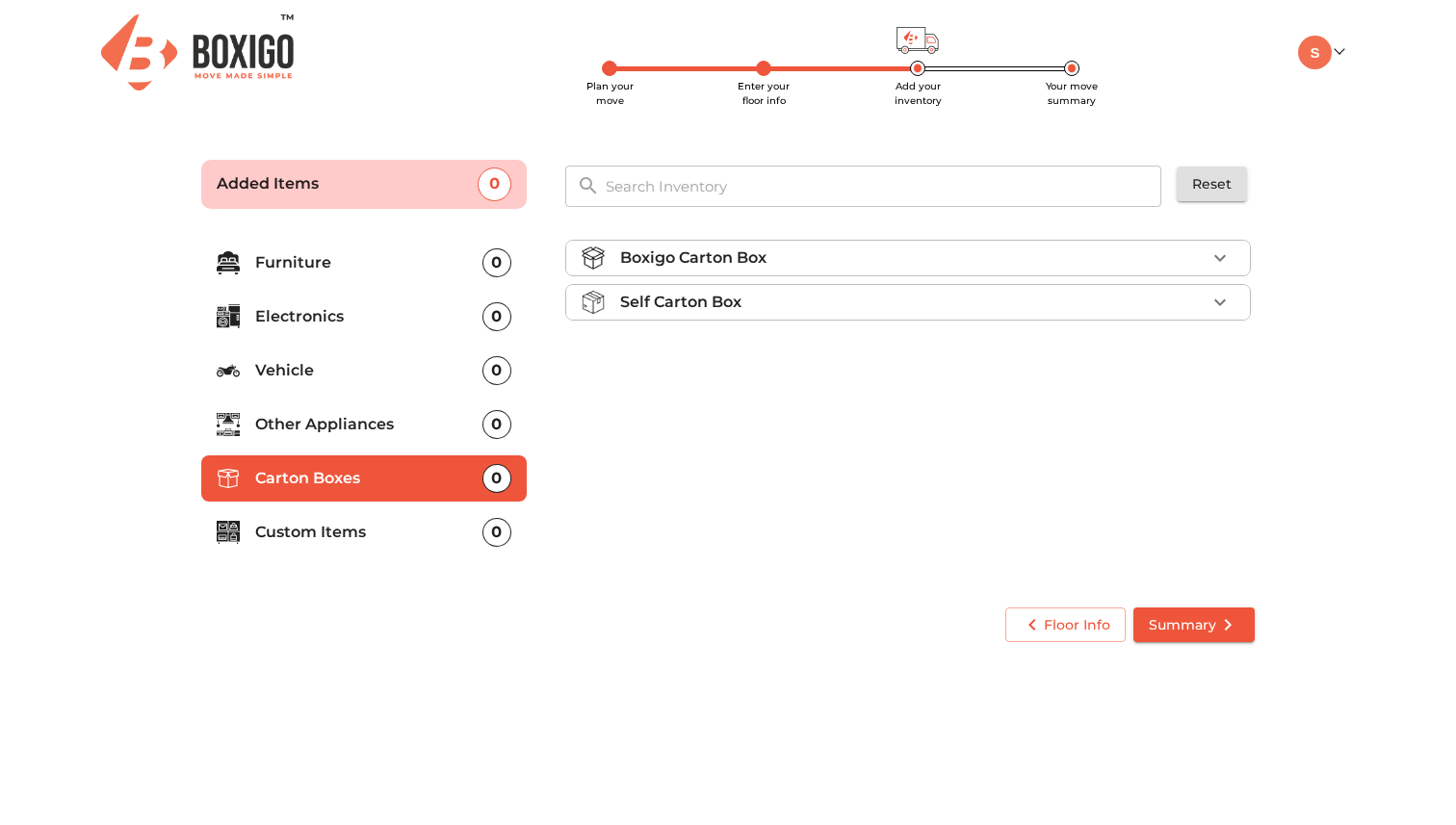
click at [370, 434] on p "Other Appliances" at bounding box center [368, 424] width 227 height 23
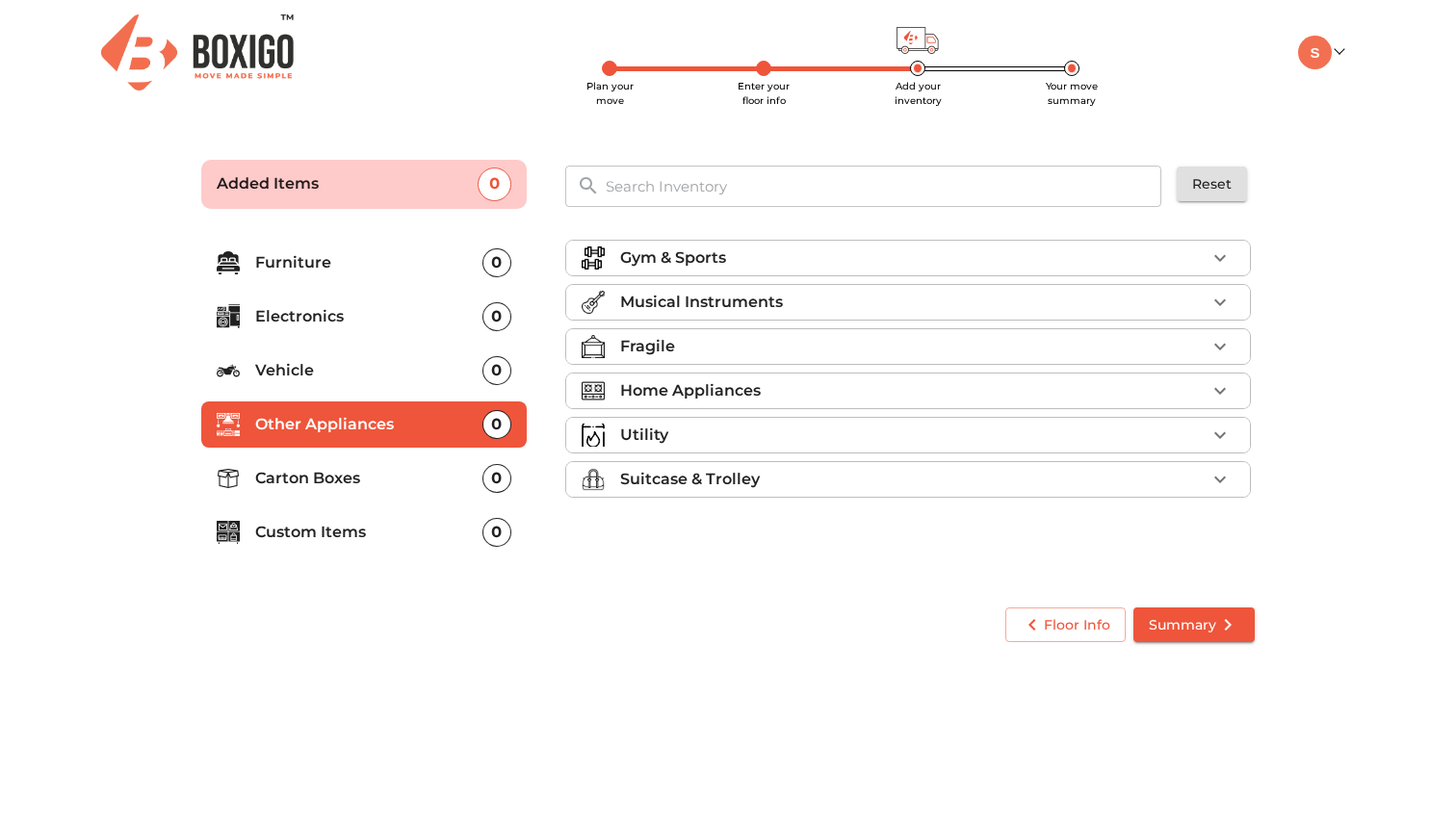
click at [1195, 639] on button "Summary" at bounding box center [1194, 625] width 121 height 35
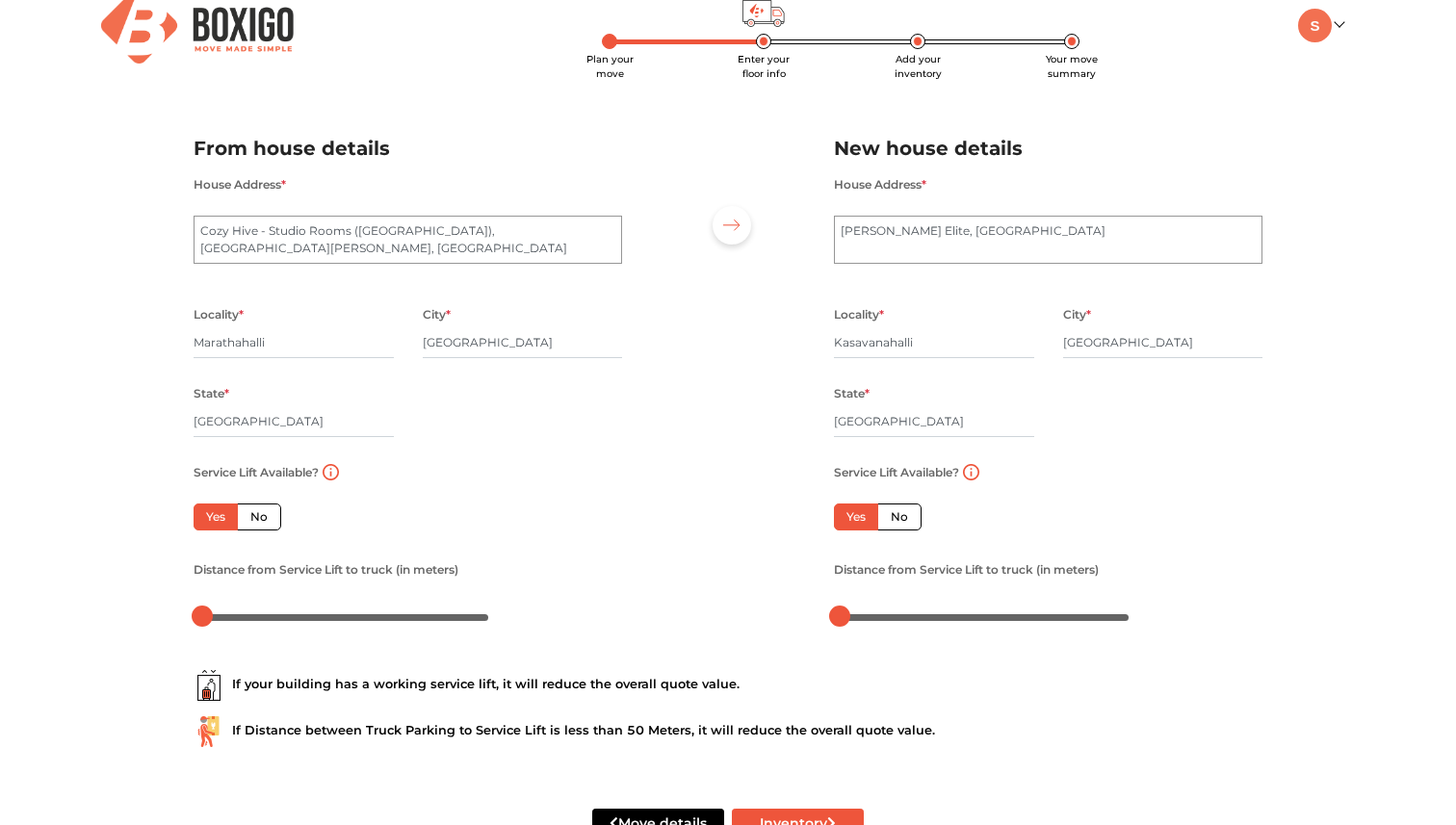
scroll to position [91, 0]
